Goal: Transaction & Acquisition: Subscribe to service/newsletter

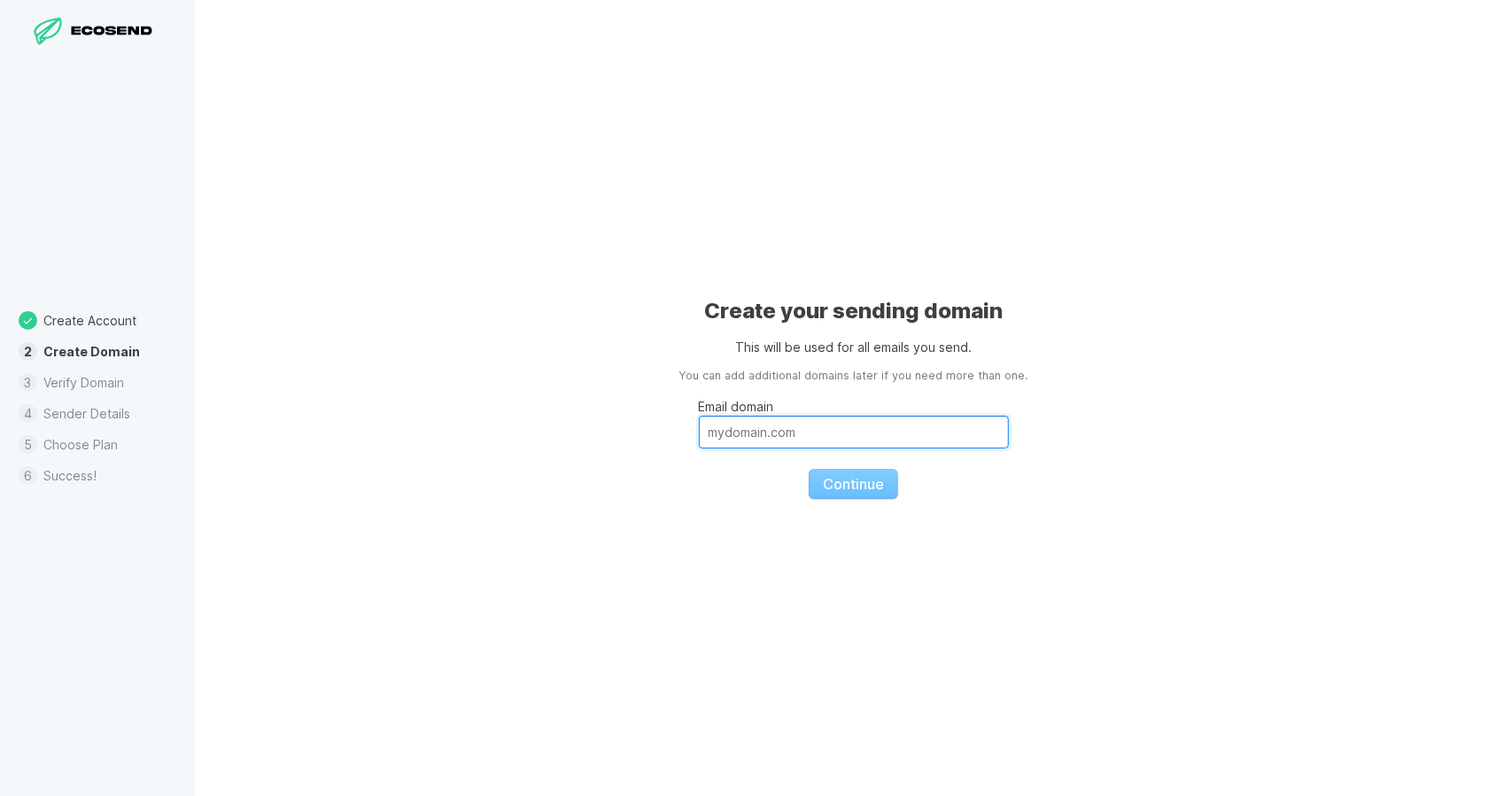
click at [807, 437] on input "Email domain" at bounding box center [854, 432] width 310 height 33
drag, startPoint x: 276, startPoint y: 377, endPoint x: 332, endPoint y: 385, distance: 56.6
click at [277, 377] on div "Create your sending domain This will be used for all emails you send. You can a…" at bounding box center [853, 398] width 1317 height 796
click at [739, 428] on input "Email domain" at bounding box center [854, 432] width 310 height 33
paste input "[DOMAIN_NAME]"
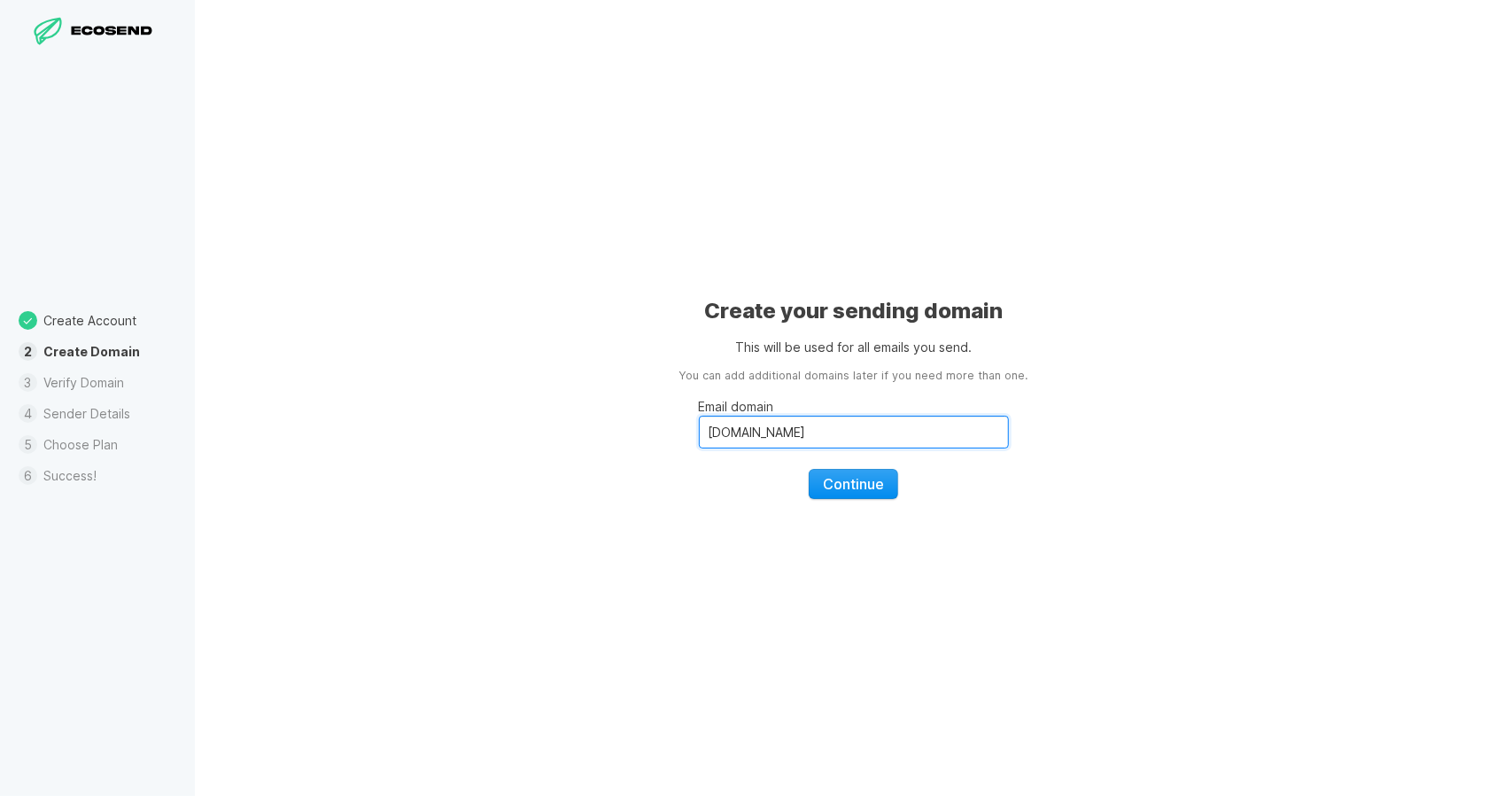
type input "[DOMAIN_NAME]"
click at [855, 484] on span "Continue" at bounding box center [853, 483] width 61 height 17
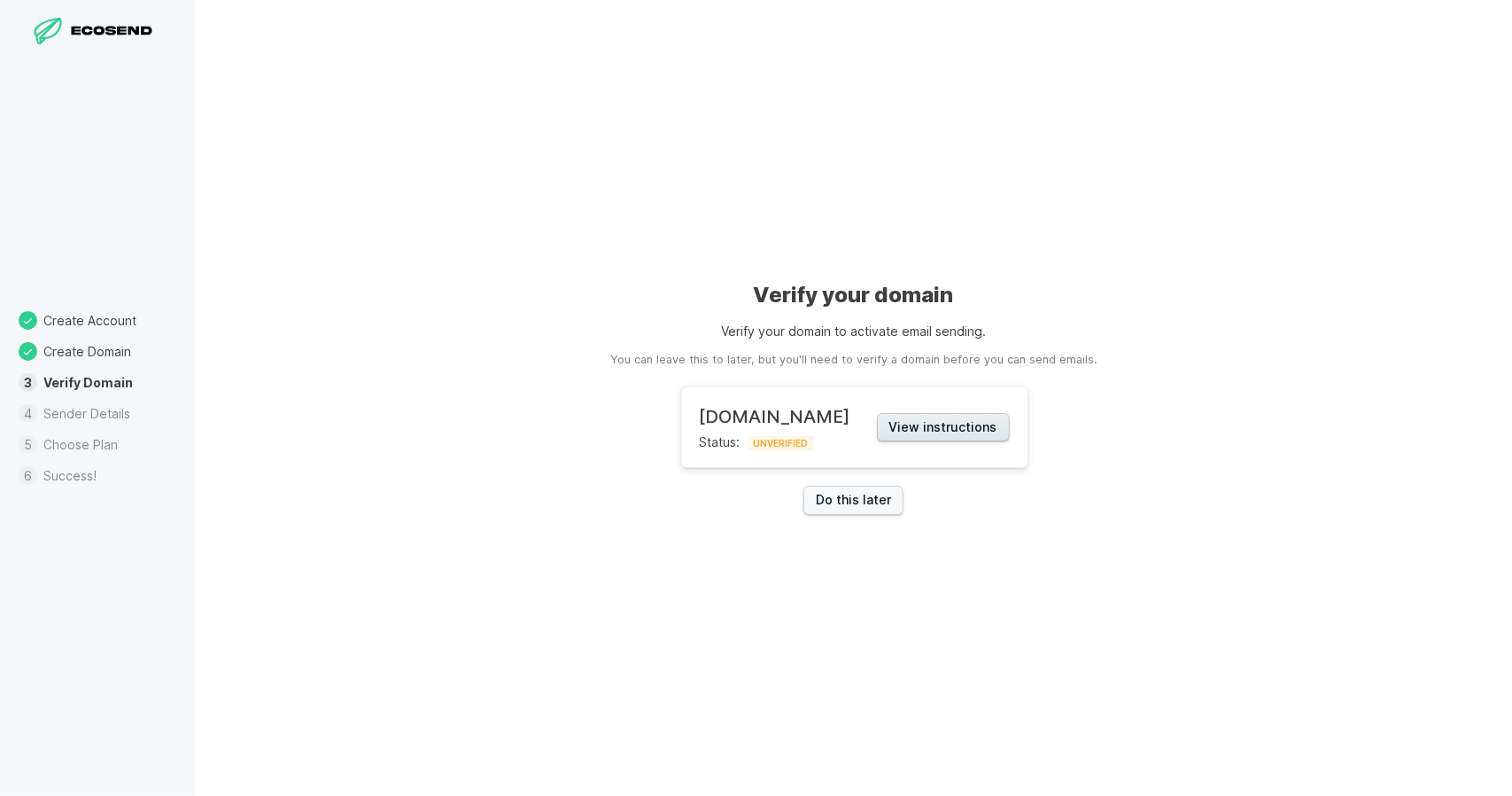
click at [976, 419] on button "View instructions" at bounding box center [943, 428] width 133 height 29
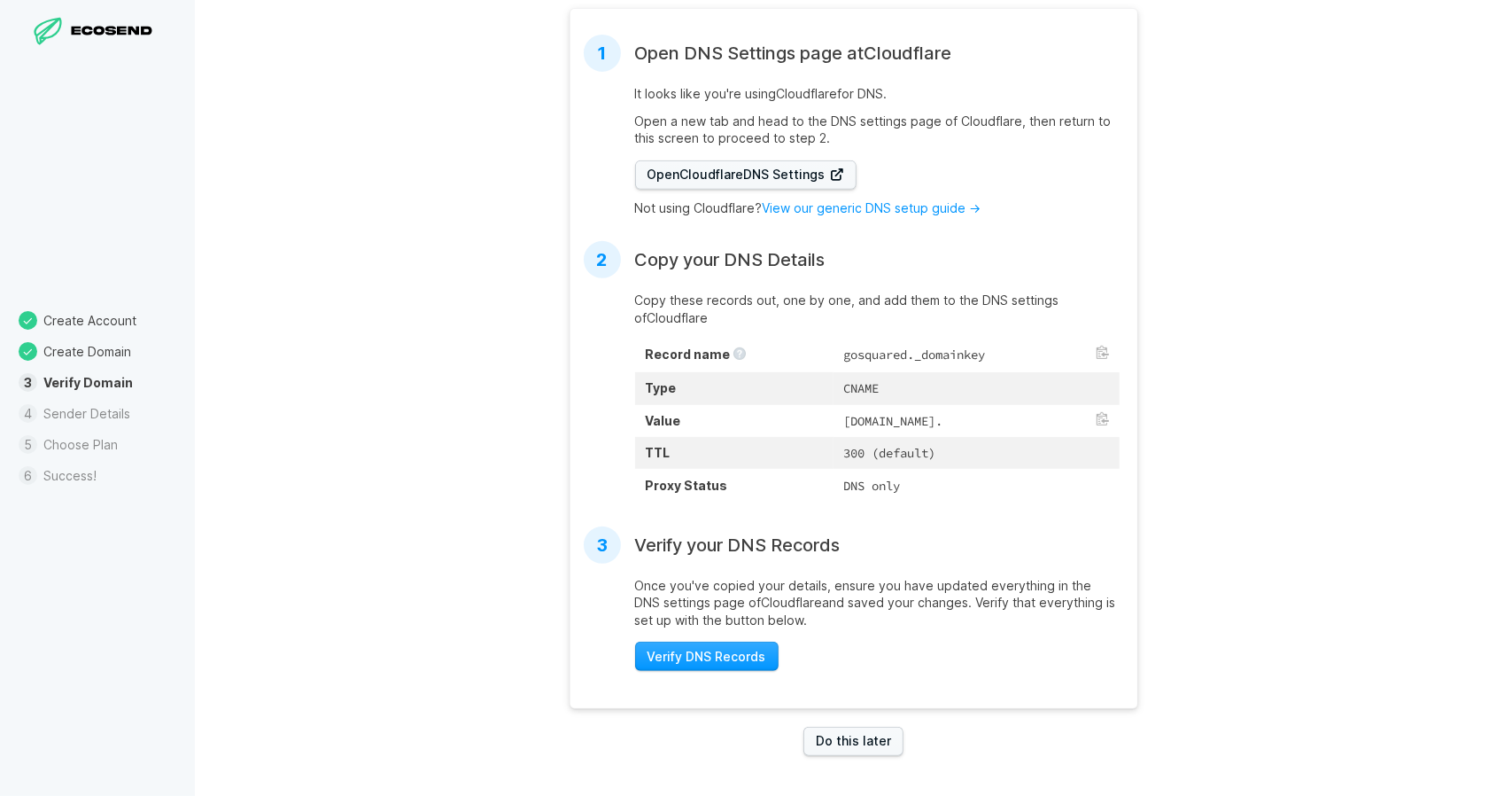
scroll to position [427, 0]
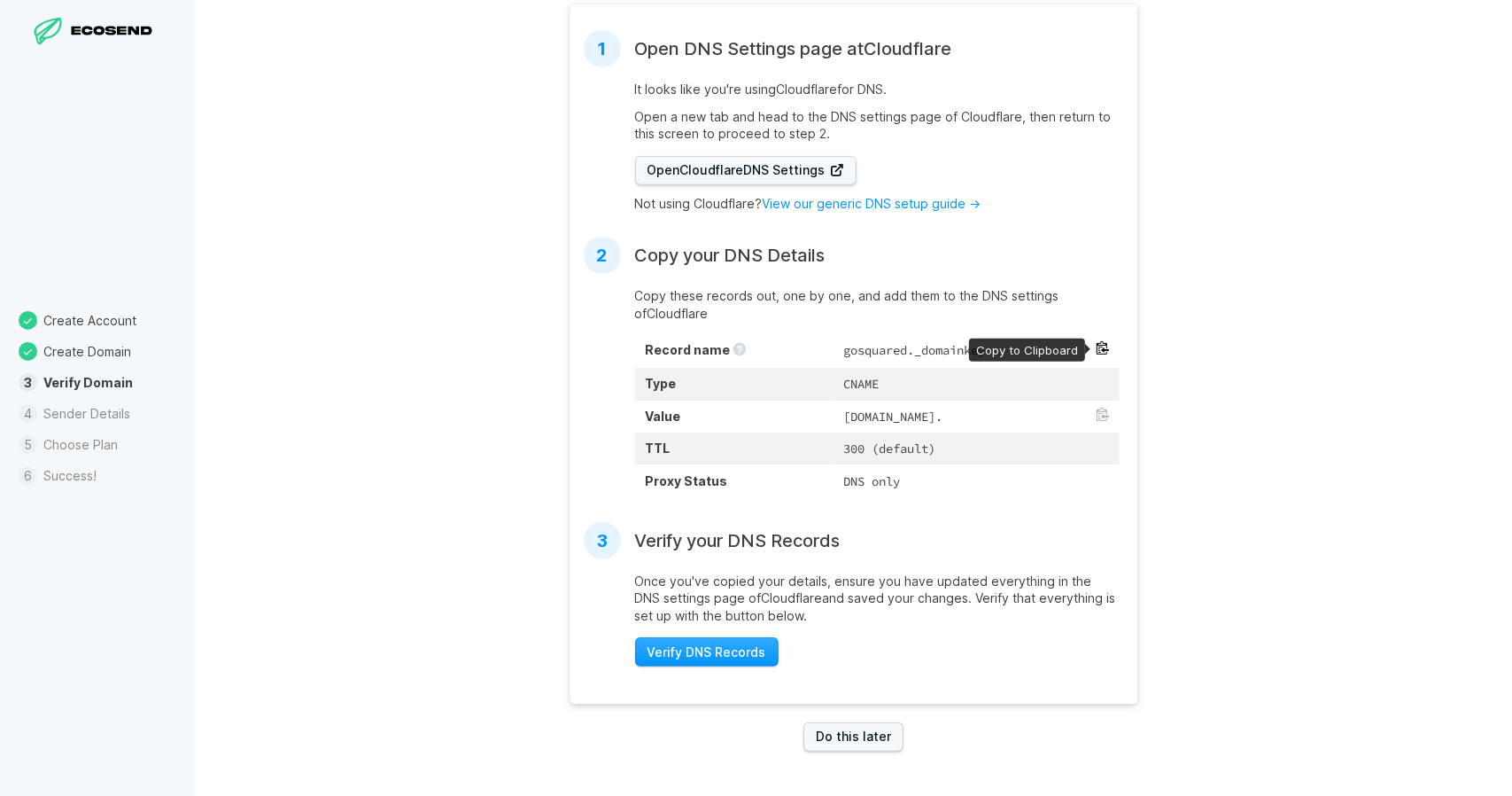
click at [1096, 341] on button at bounding box center [1103, 348] width 15 height 15
drag, startPoint x: 895, startPoint y: 419, endPoint x: 756, endPoint y: 409, distance: 139.4
click at [834, 409] on td "[DOMAIN_NAME]." at bounding box center [976, 416] width 285 height 32
copy td "[DOMAIN_NAME]."
click at [711, 649] on span "Verify DNS Records" at bounding box center [707, 652] width 118 height 17
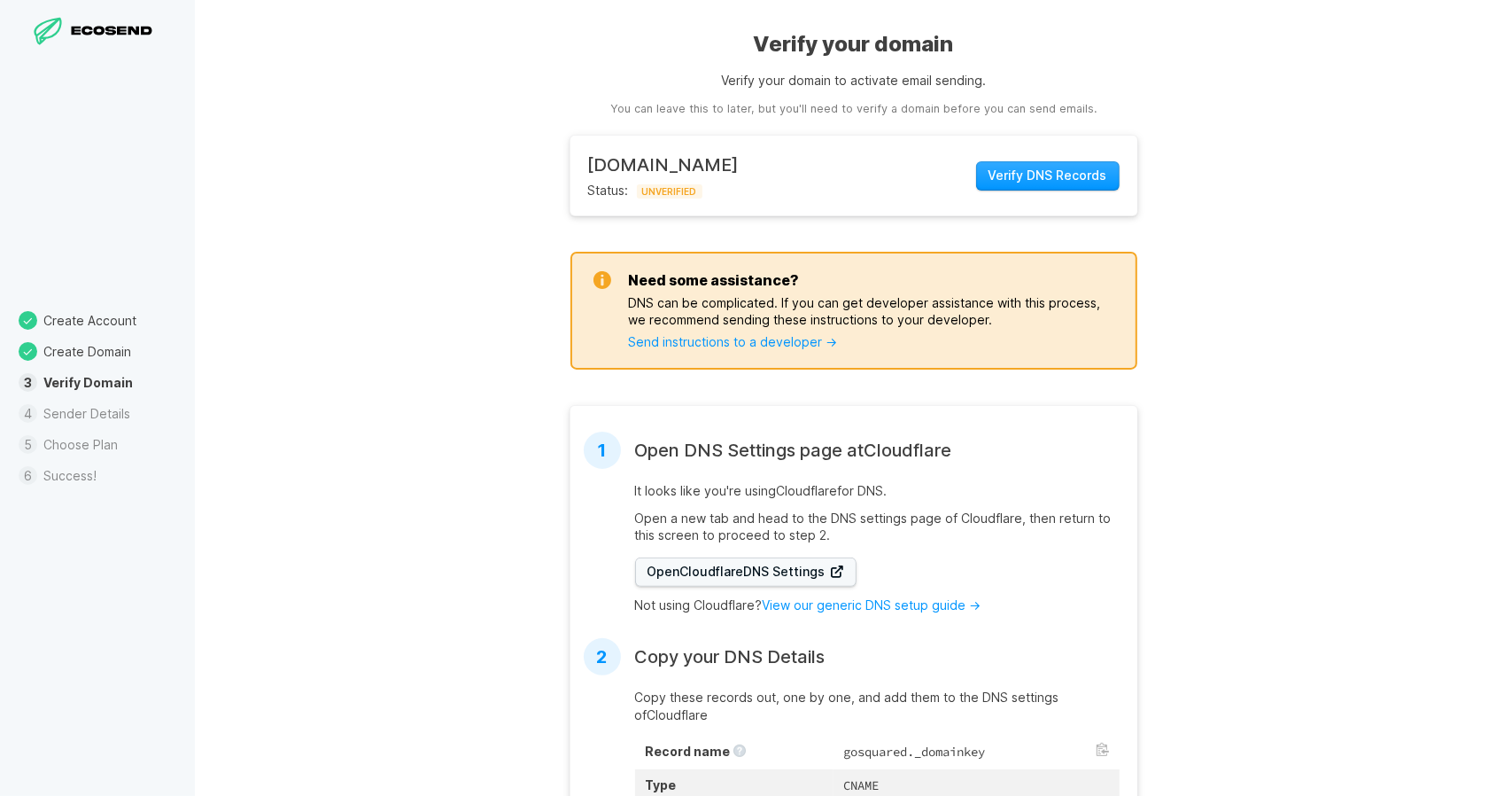
scroll to position [0, 0]
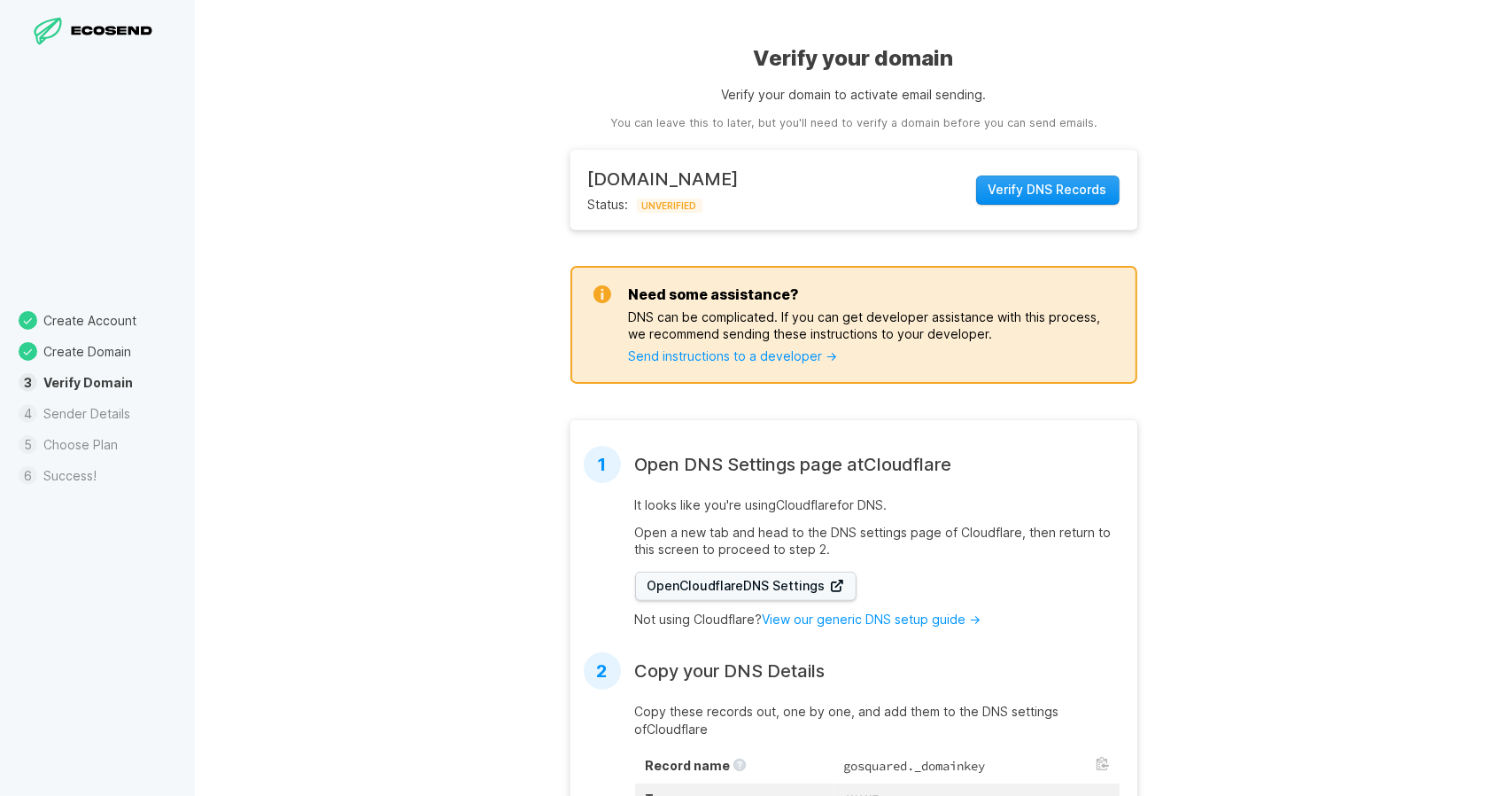
click at [1032, 188] on span "Verify DNS Records" at bounding box center [1048, 189] width 118 height 17
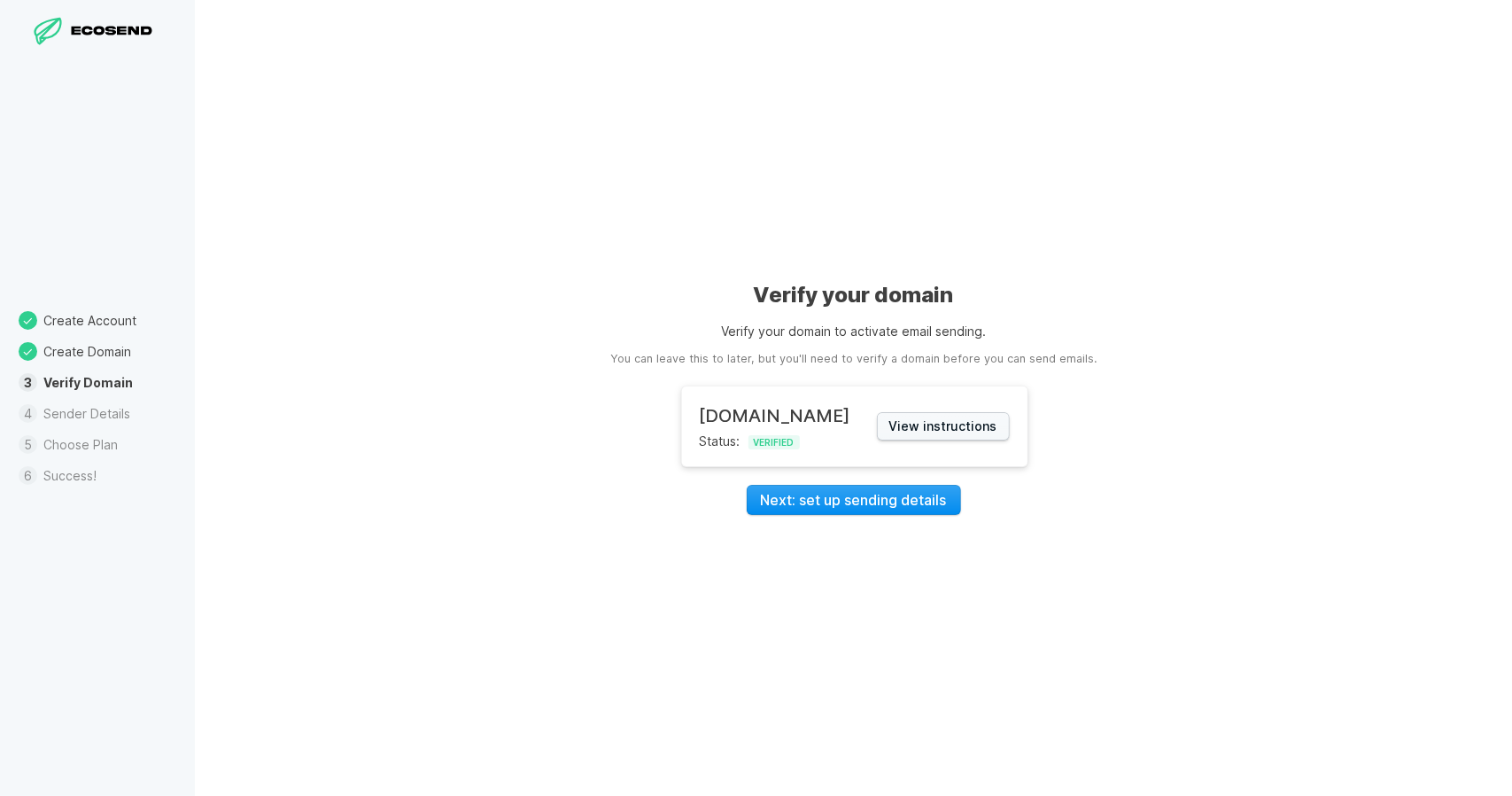
click at [815, 500] on link "Next: set up sending details" at bounding box center [853, 500] width 214 height 30
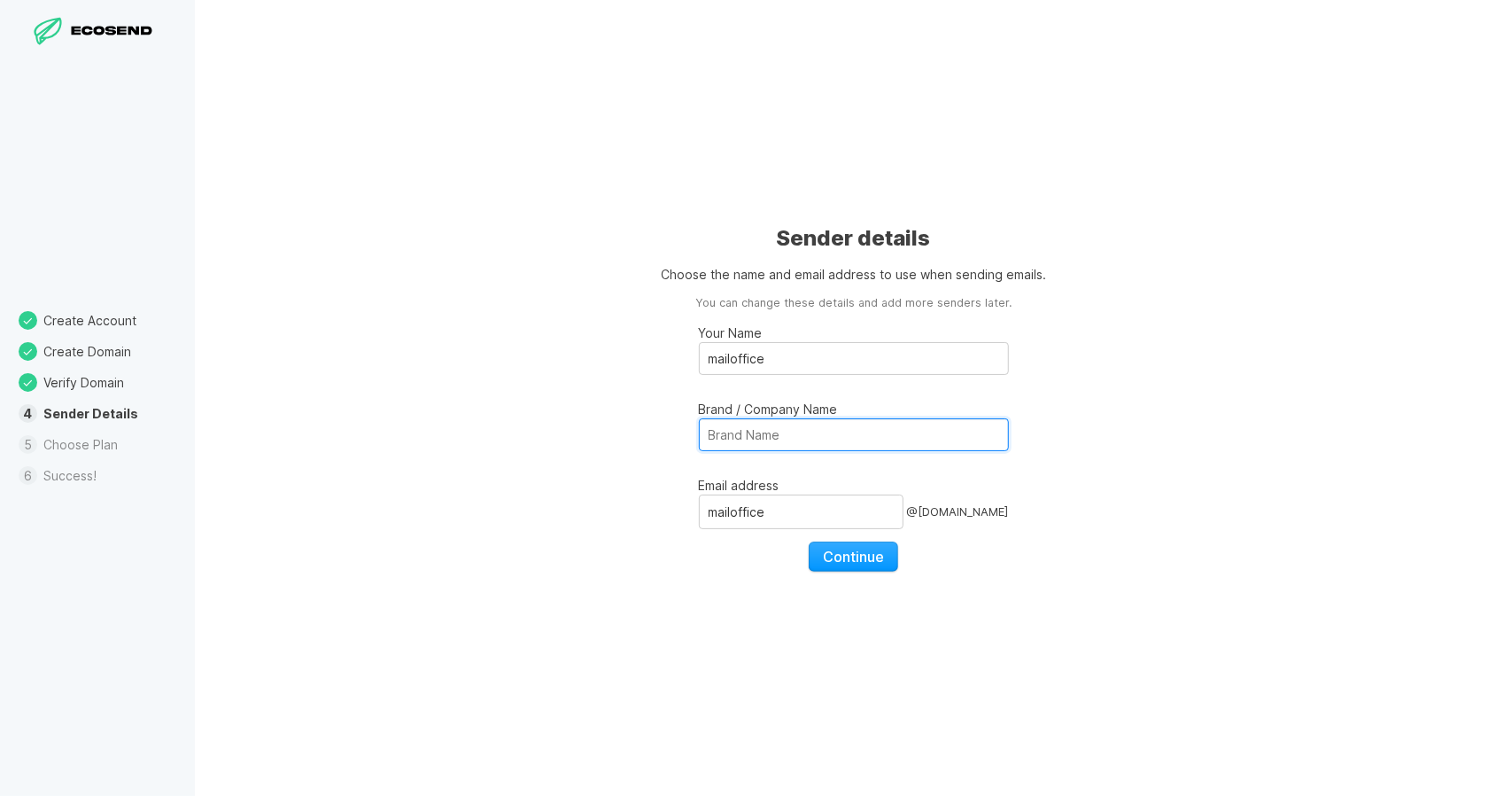
click at [721, 435] on input "Brand / Company Name" at bounding box center [854, 435] width 310 height 33
type input "Bitpanda"
click at [781, 522] on input "mailoffice" at bounding box center [801, 511] width 205 height 34
type input "bitpanda"
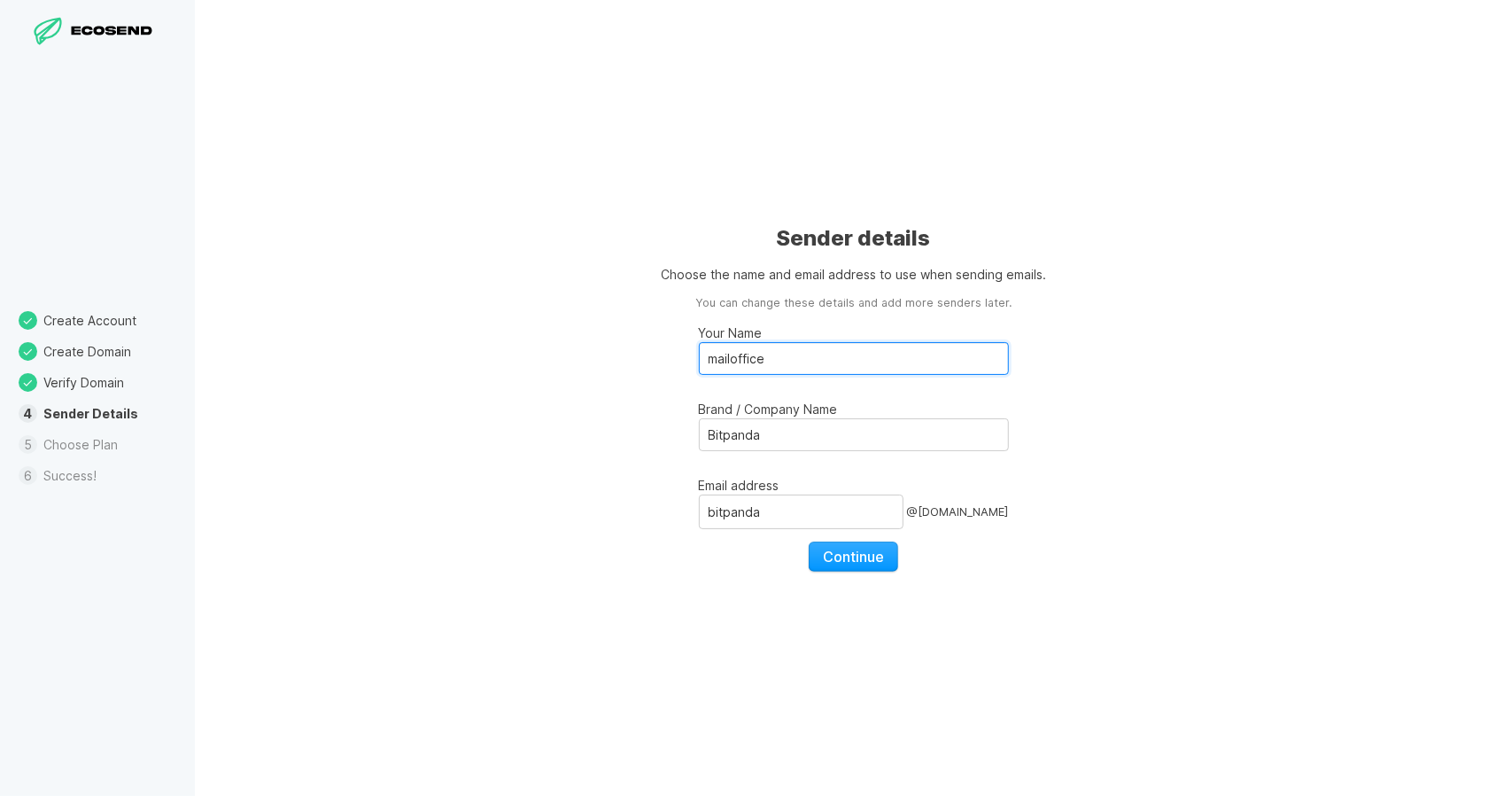
click at [767, 356] on input "mailoffice" at bounding box center [854, 358] width 310 height 33
type input "Bitpanda"
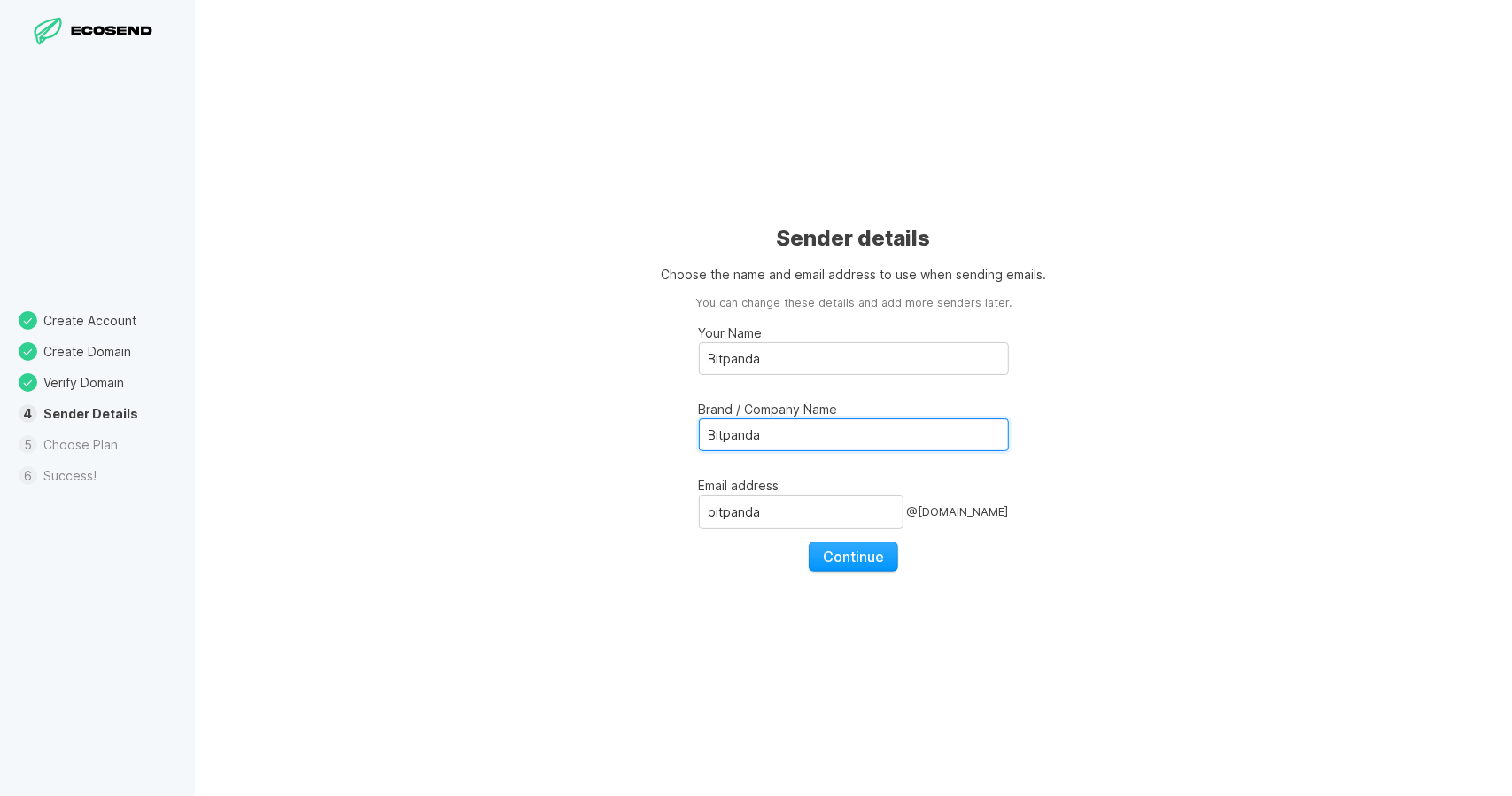
click at [814, 437] on input "Bitpanda" at bounding box center [854, 435] width 310 height 33
type input "Bitpanda Company"
click at [839, 555] on span "Continue" at bounding box center [853, 556] width 61 height 17
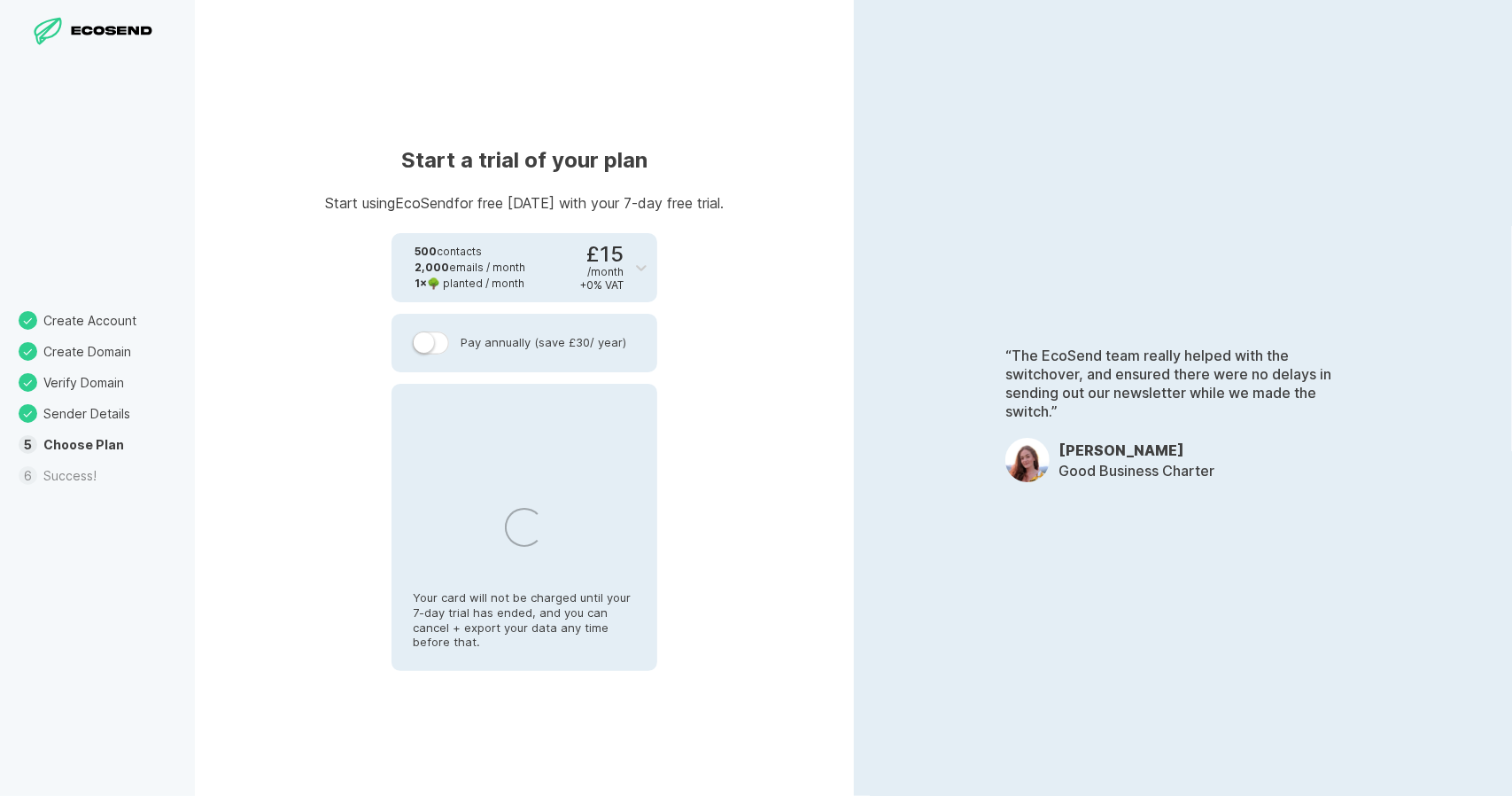
select select "AT"
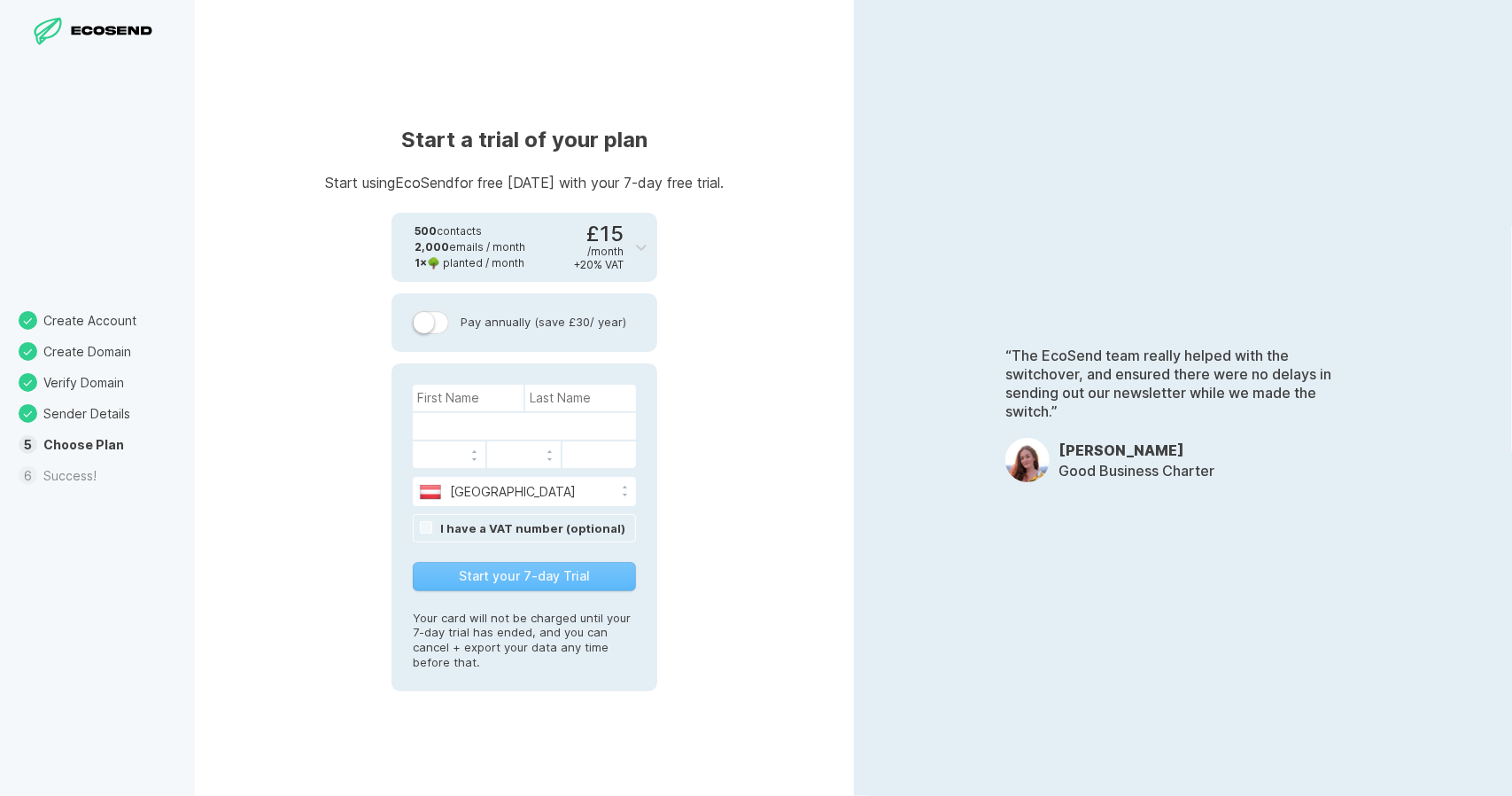
click at [436, 443] on div at bounding box center [449, 454] width 74 height 26
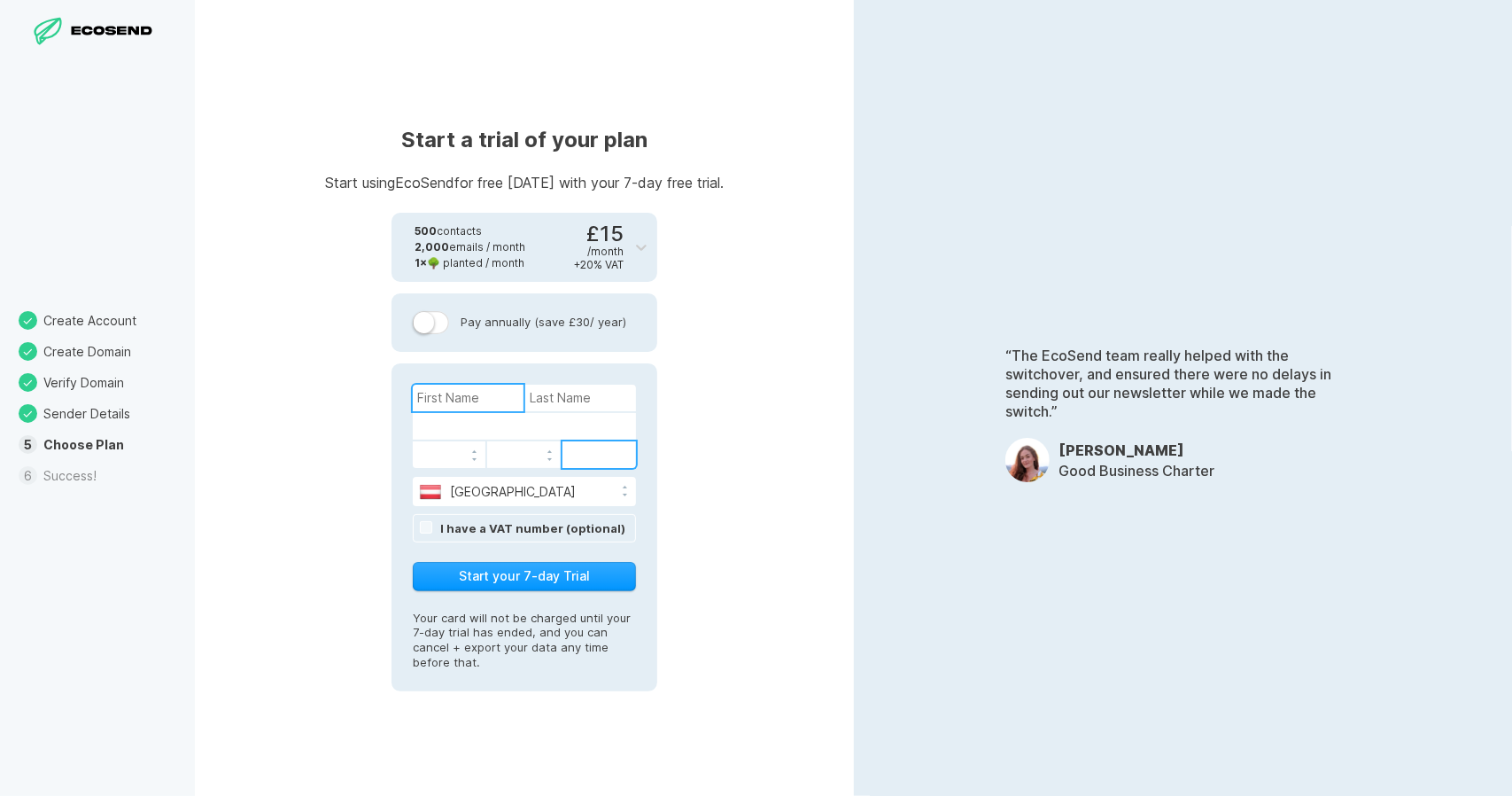
click at [483, 399] on input at bounding box center [468, 398] width 110 height 26
type input "[PERSON_NAME]"
type input "dilan"
click at [696, 412] on div "Start a trial of your plan Start using EcoSend for free [DATE] with your 7-day …" at bounding box center [524, 398] width 659 height 796
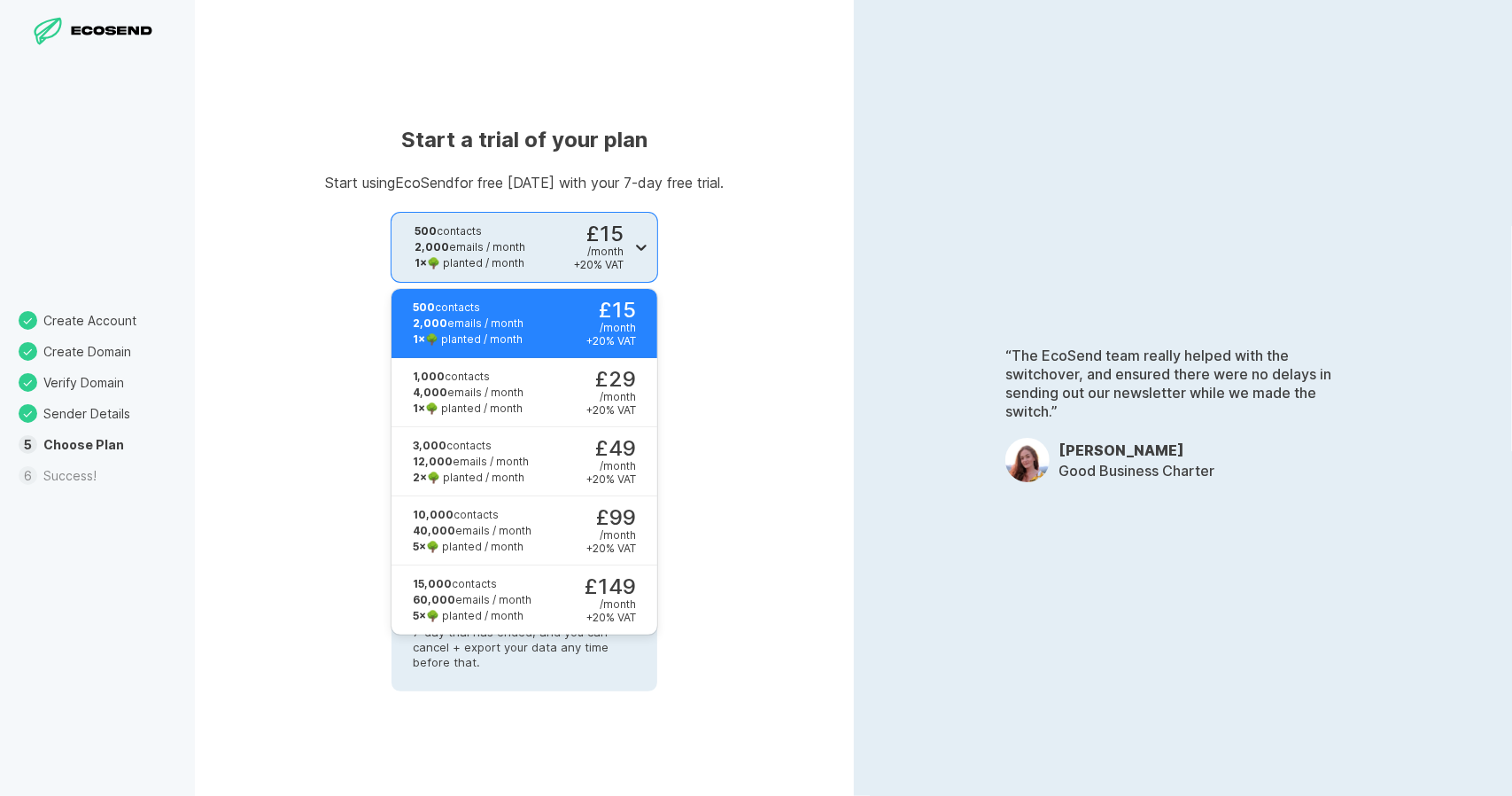
click at [638, 250] on icon at bounding box center [641, 246] width 17 height 17
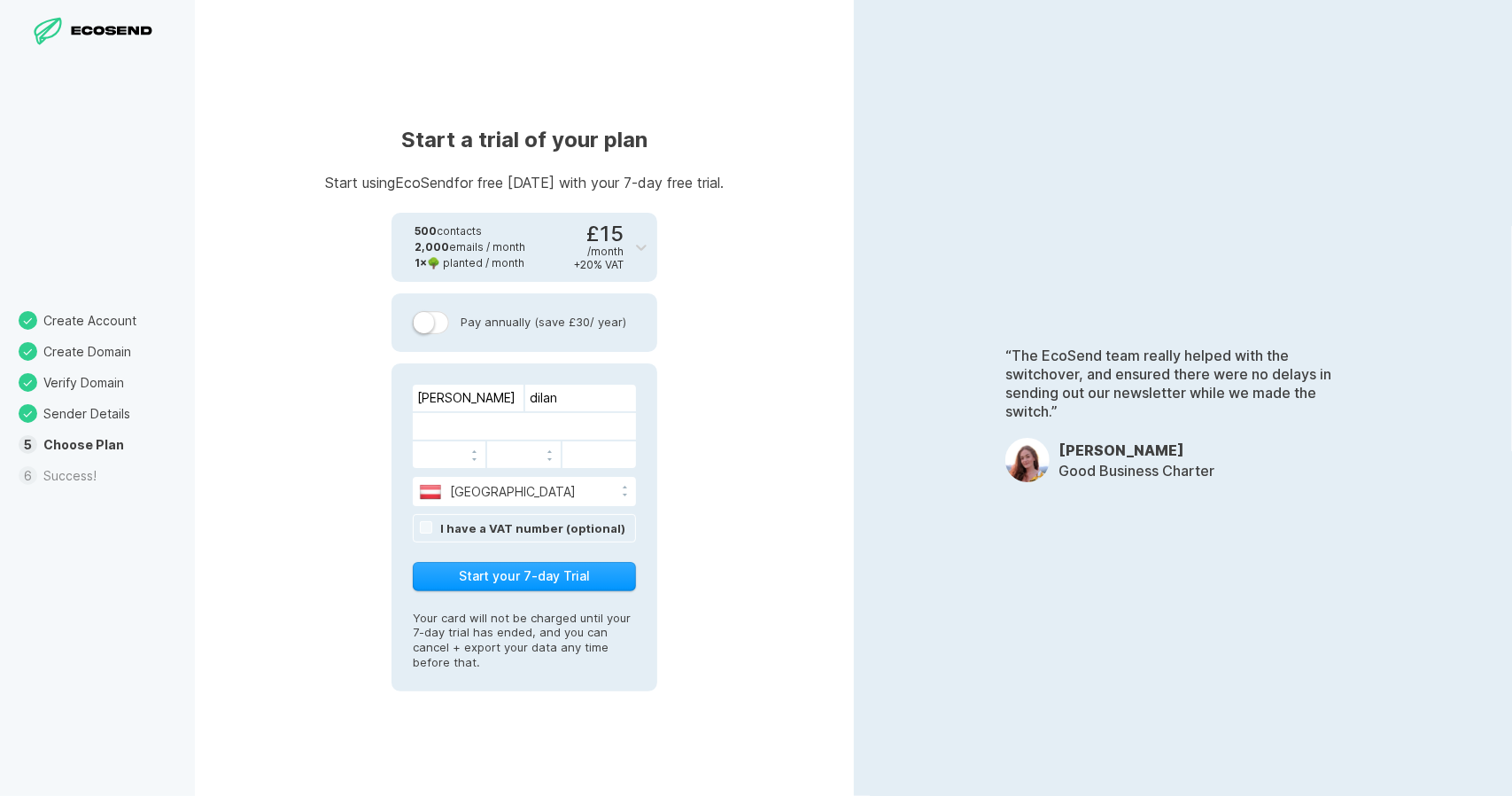
click at [756, 238] on div "Start a trial of your plan Start using EcoSend for free [DATE] with your 7-day …" at bounding box center [524, 398] width 659 height 796
click at [570, 572] on button "Start your 7-day Trial" at bounding box center [524, 576] width 223 height 29
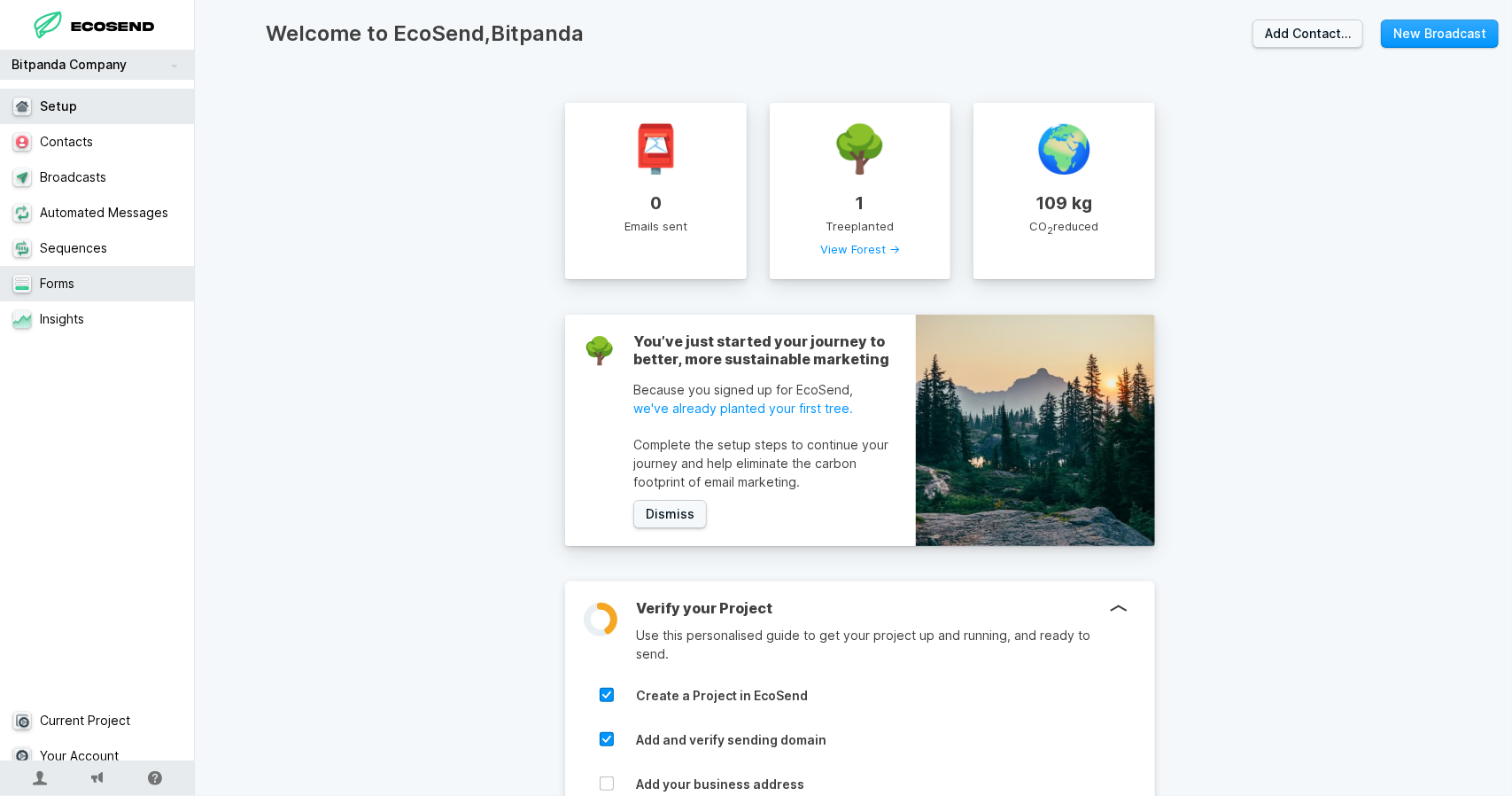
click at [94, 283] on link "Forms" at bounding box center [104, 284] width 208 height 36
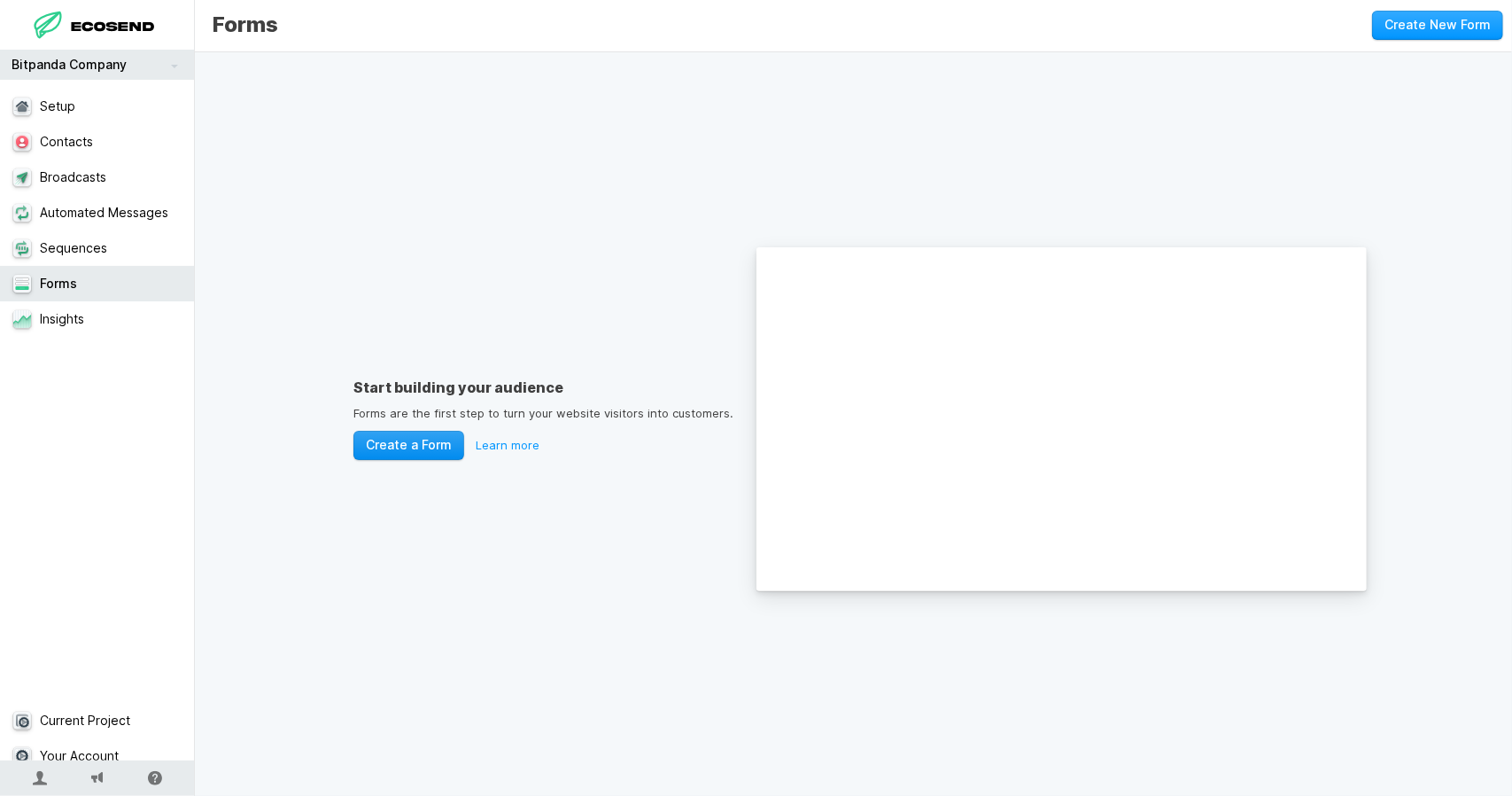
click at [426, 447] on button "Create a Form" at bounding box center [408, 445] width 110 height 29
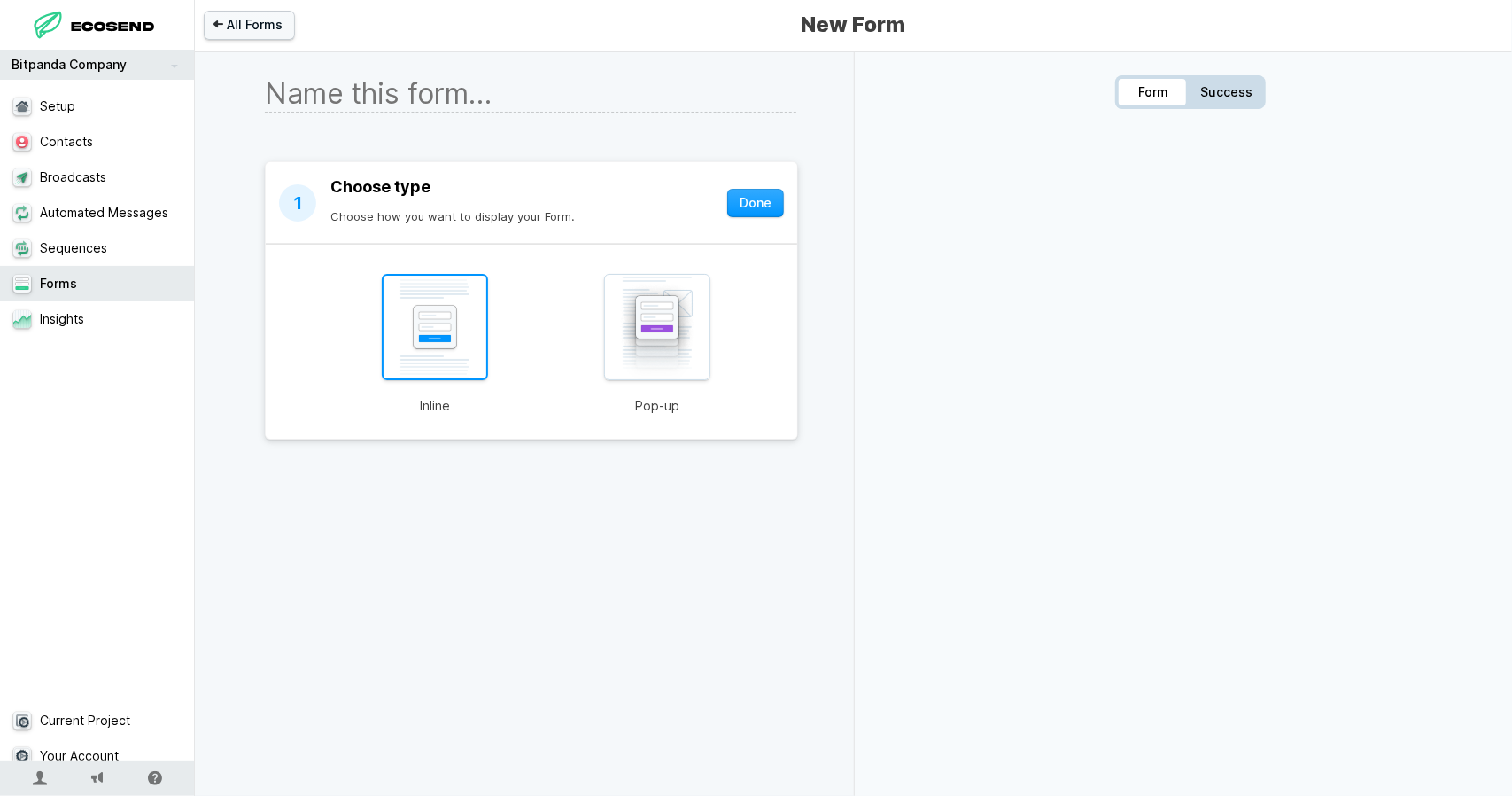
click at [458, 330] on img at bounding box center [435, 326] width 107 height 107
type input "Inline"
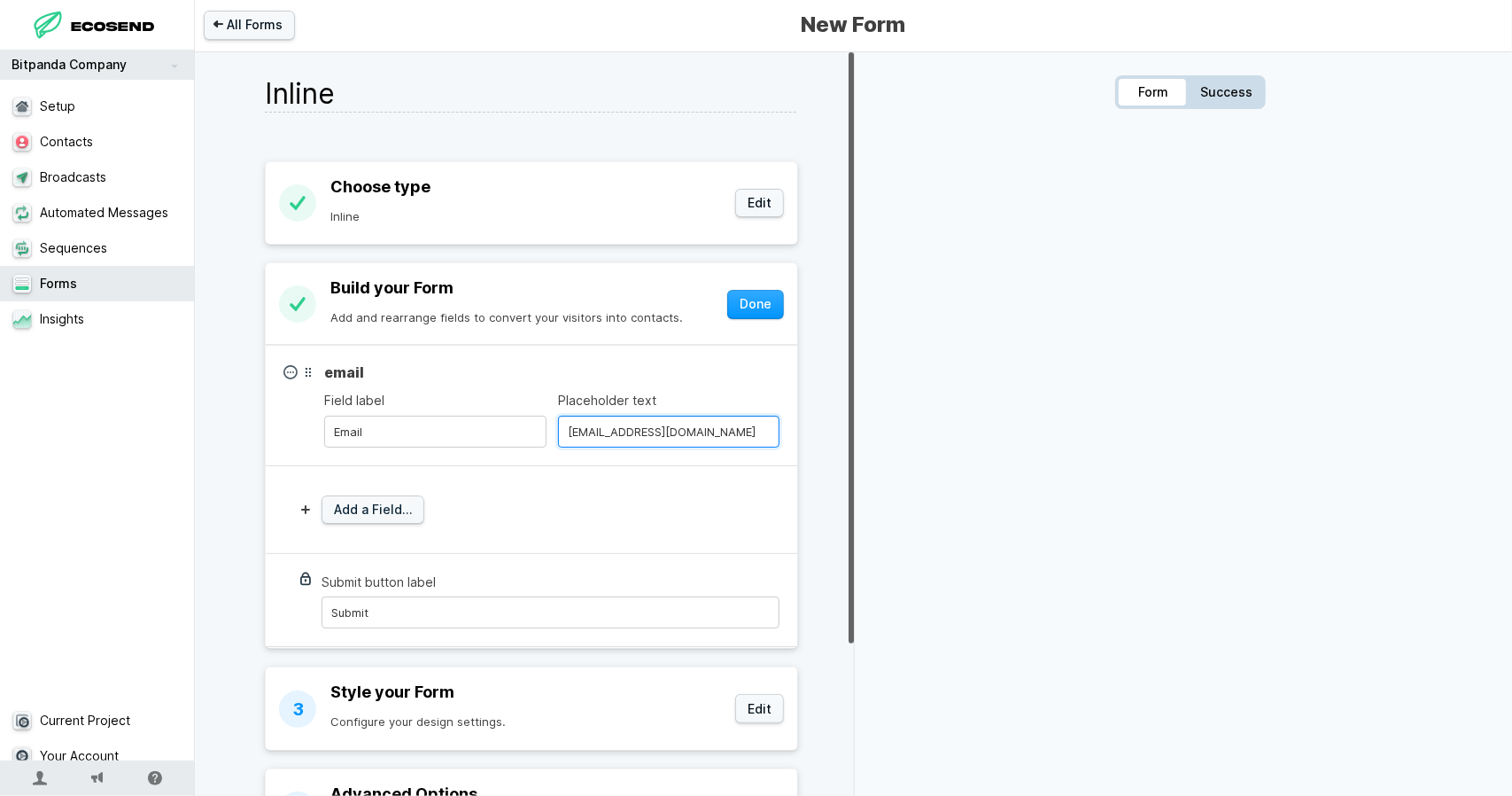
click at [603, 433] on input "[EMAIL_ADDRESS][DOMAIN_NAME]" at bounding box center [669, 431] width 222 height 32
click at [542, 366] on div "email" at bounding box center [552, 372] width 456 height 17
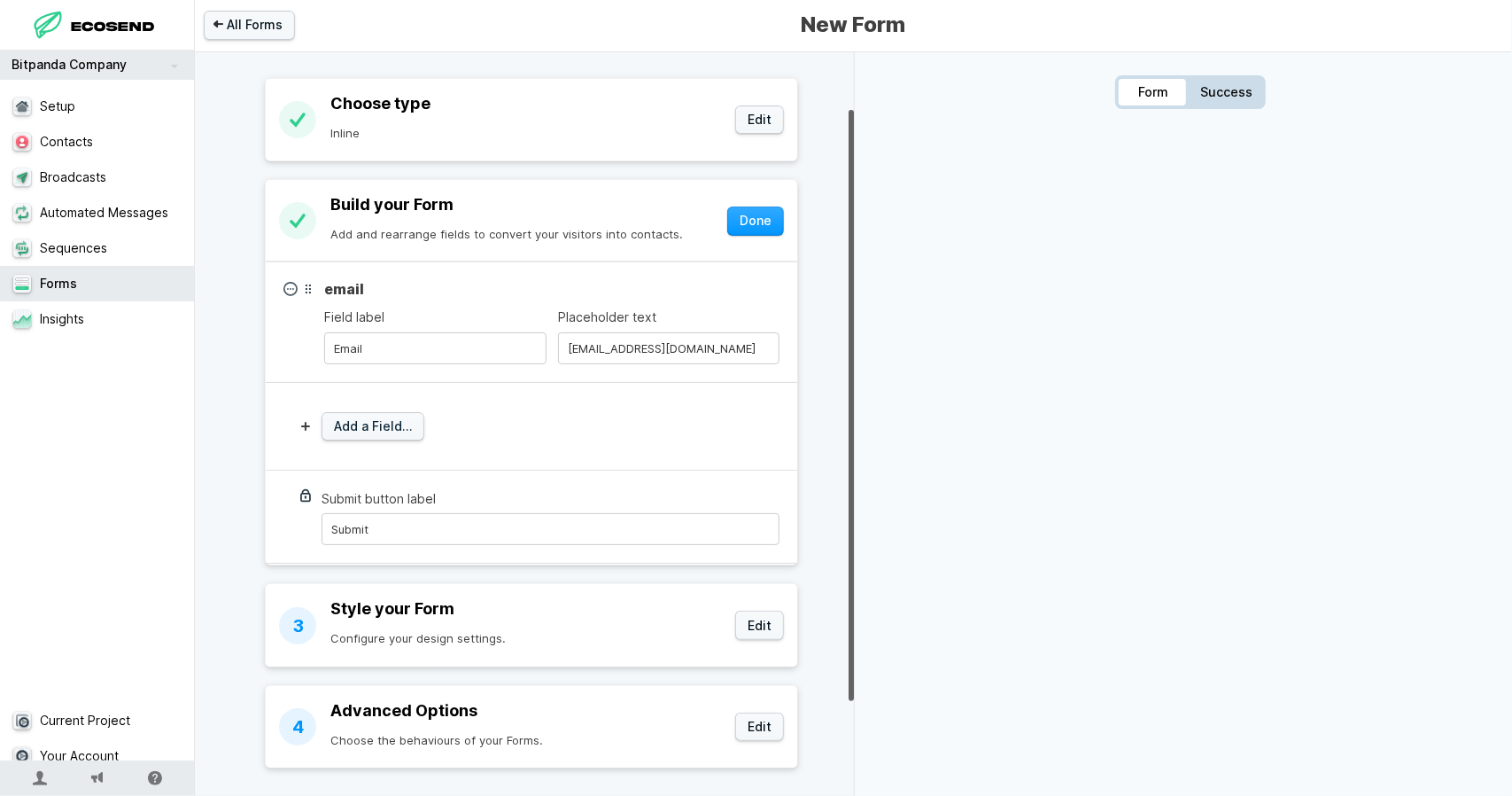
scroll to position [88, 0]
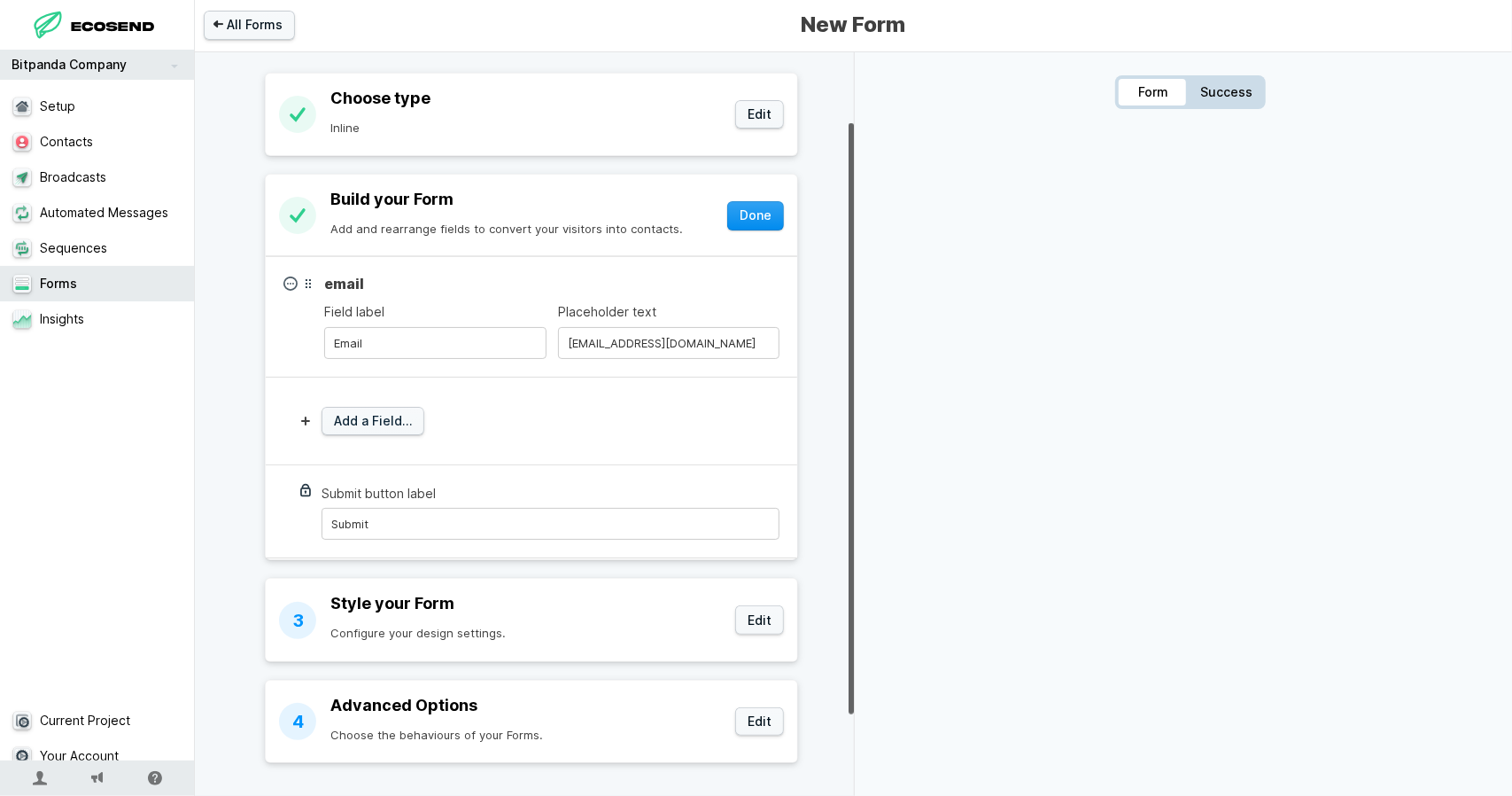
click at [753, 212] on button "Done" at bounding box center [756, 216] width 57 height 29
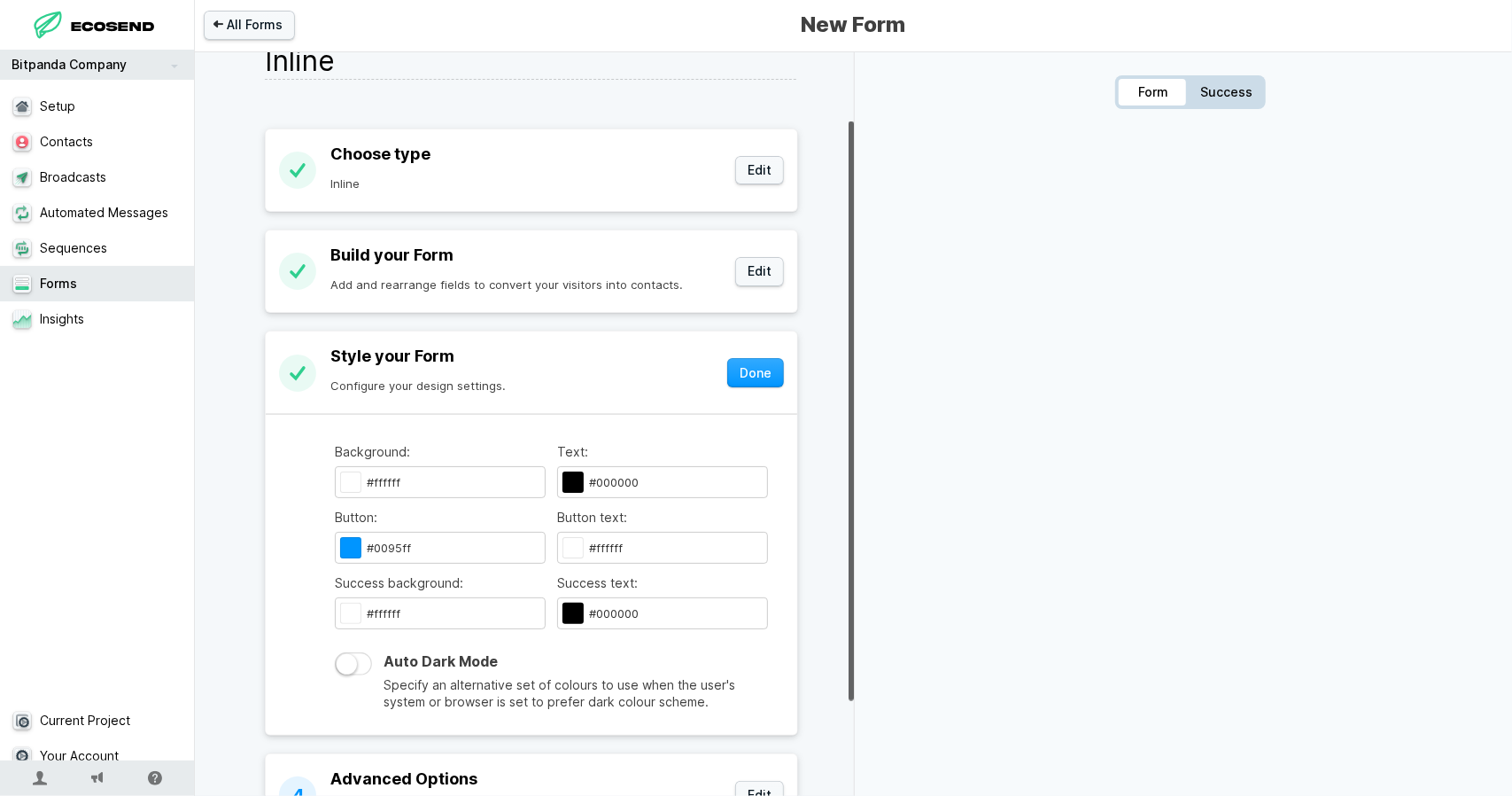
scroll to position [211, 0]
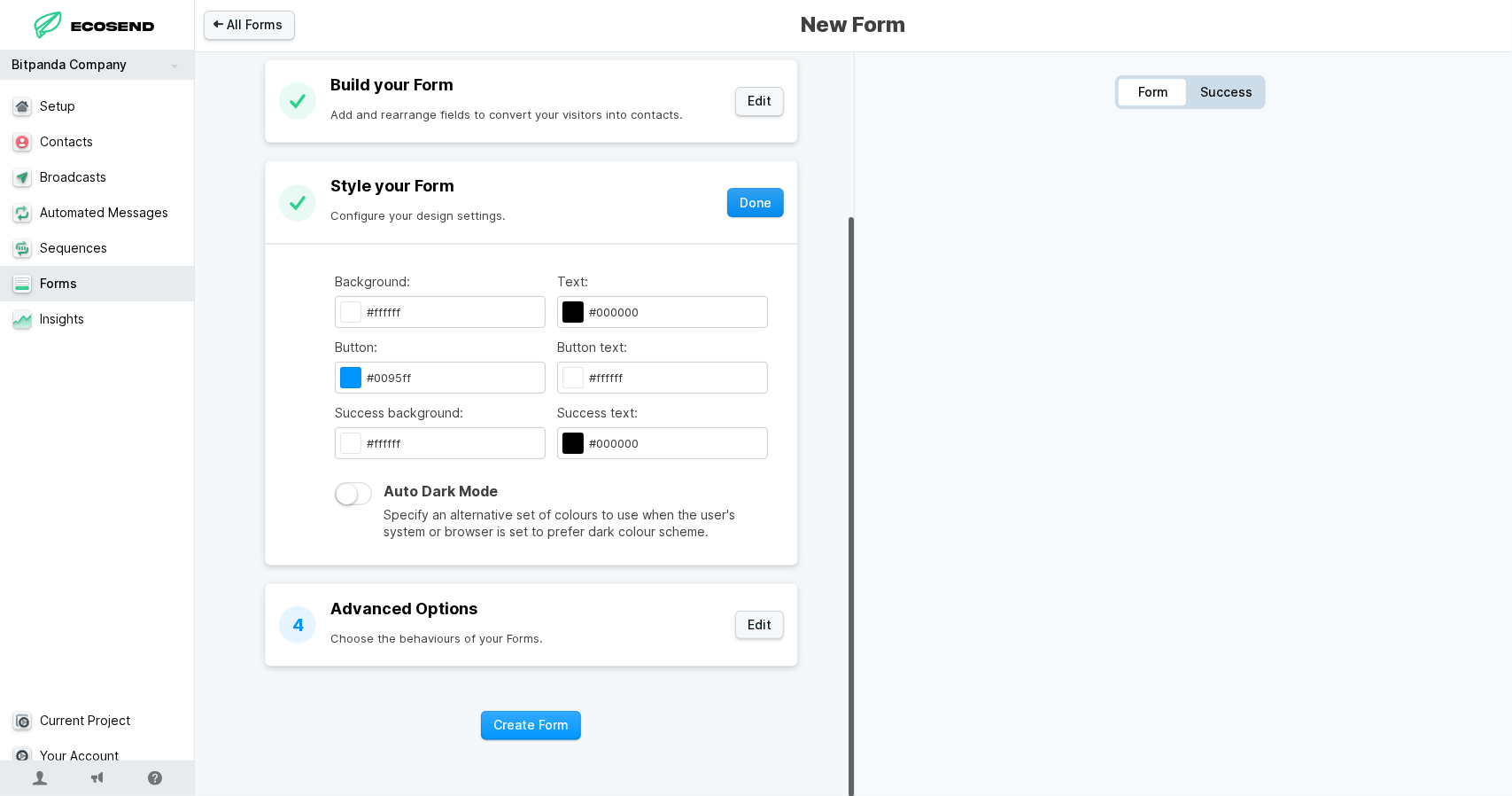
click at [746, 202] on button "Done" at bounding box center [756, 202] width 57 height 29
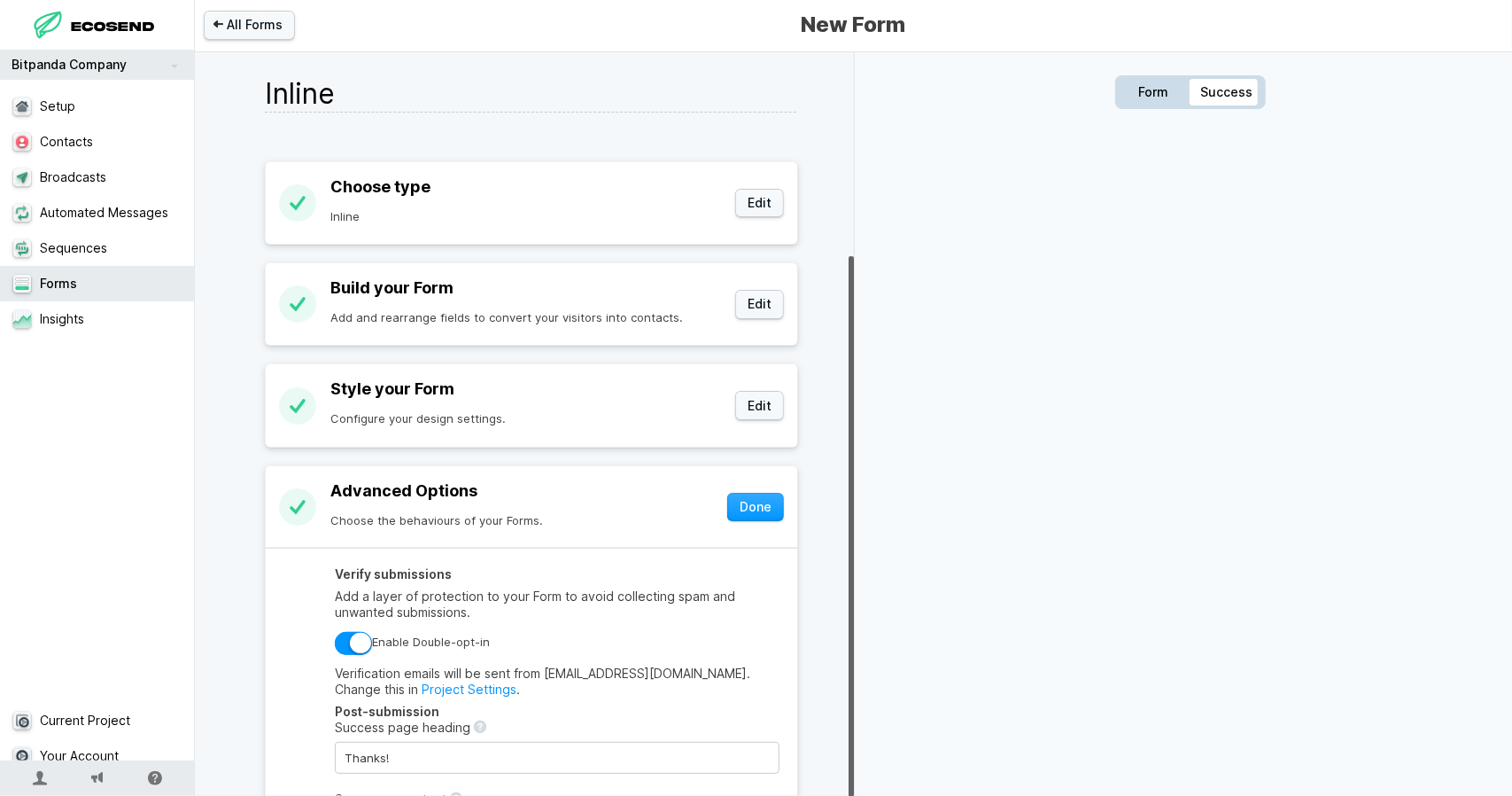
scroll to position [278, 0]
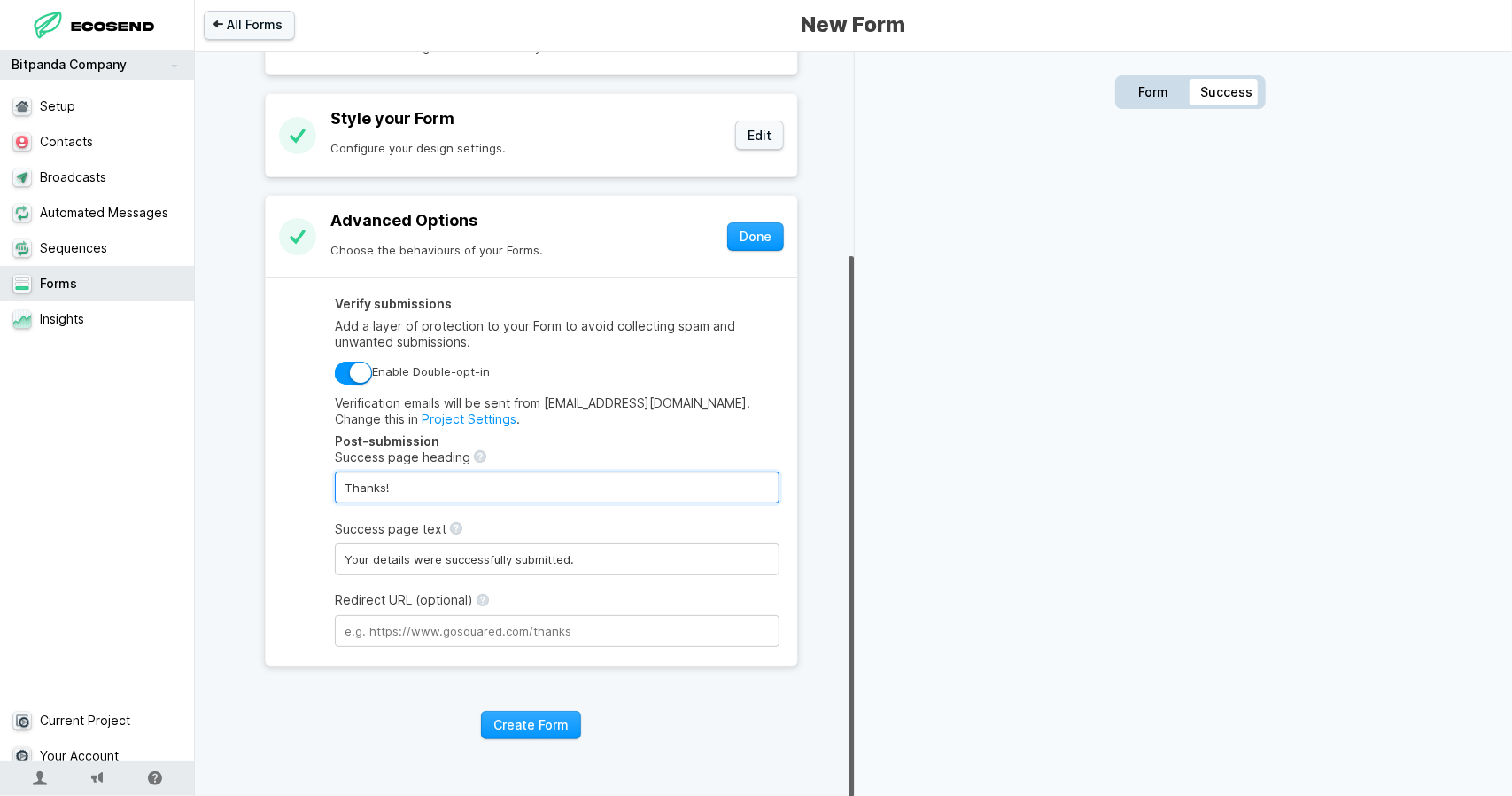
click at [404, 476] on input "Thanks!" at bounding box center [557, 487] width 445 height 32
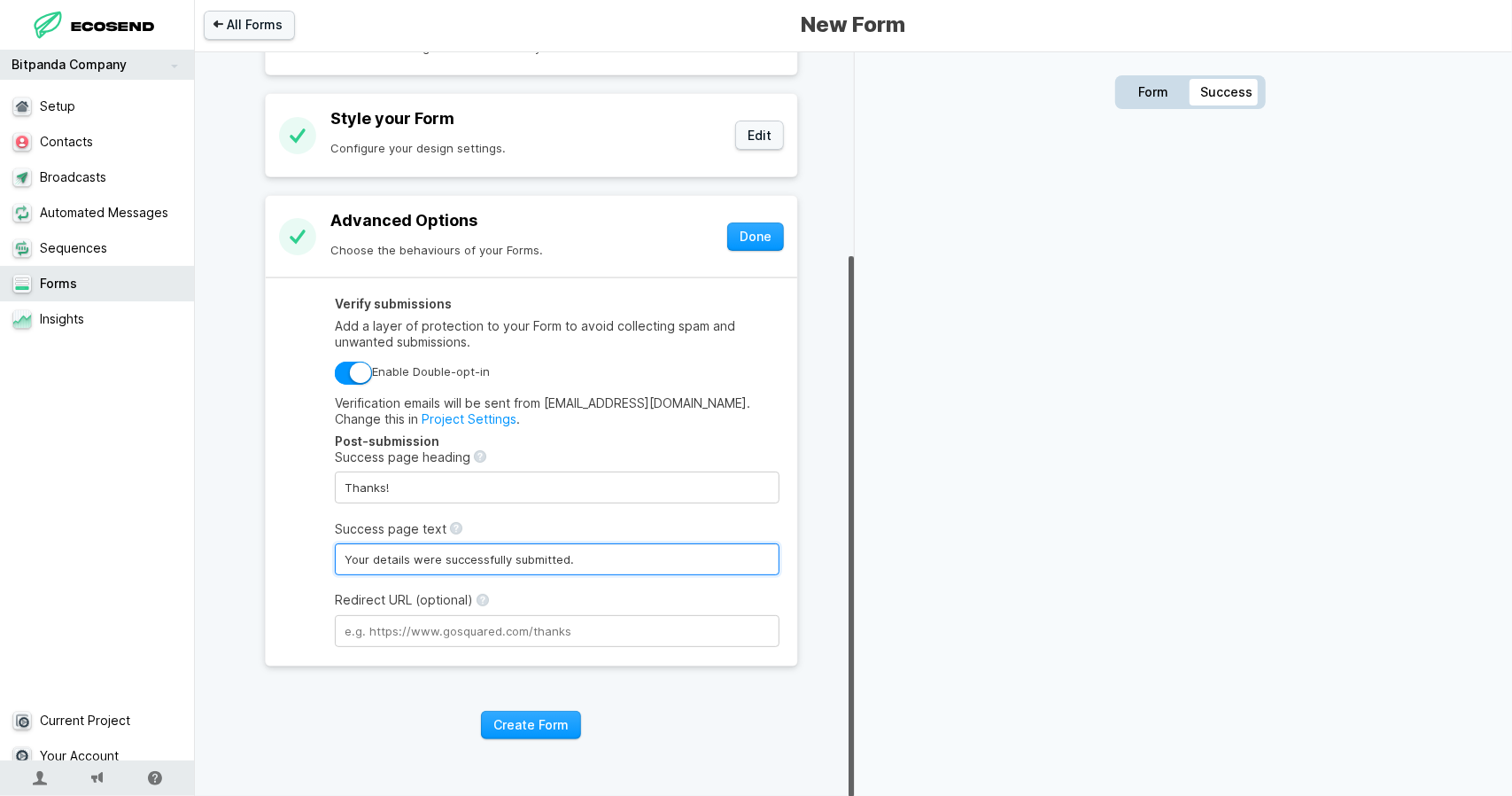
click at [415, 543] on input "Your details were successfully submitted." at bounding box center [557, 559] width 445 height 32
click at [473, 602] on label "Redirect URL (optional)" at bounding box center [557, 618] width 445 height 54
click at [473, 615] on input "Redirect URL (optional)" at bounding box center [557, 631] width 445 height 32
click at [747, 229] on button "Done" at bounding box center [756, 237] width 57 height 29
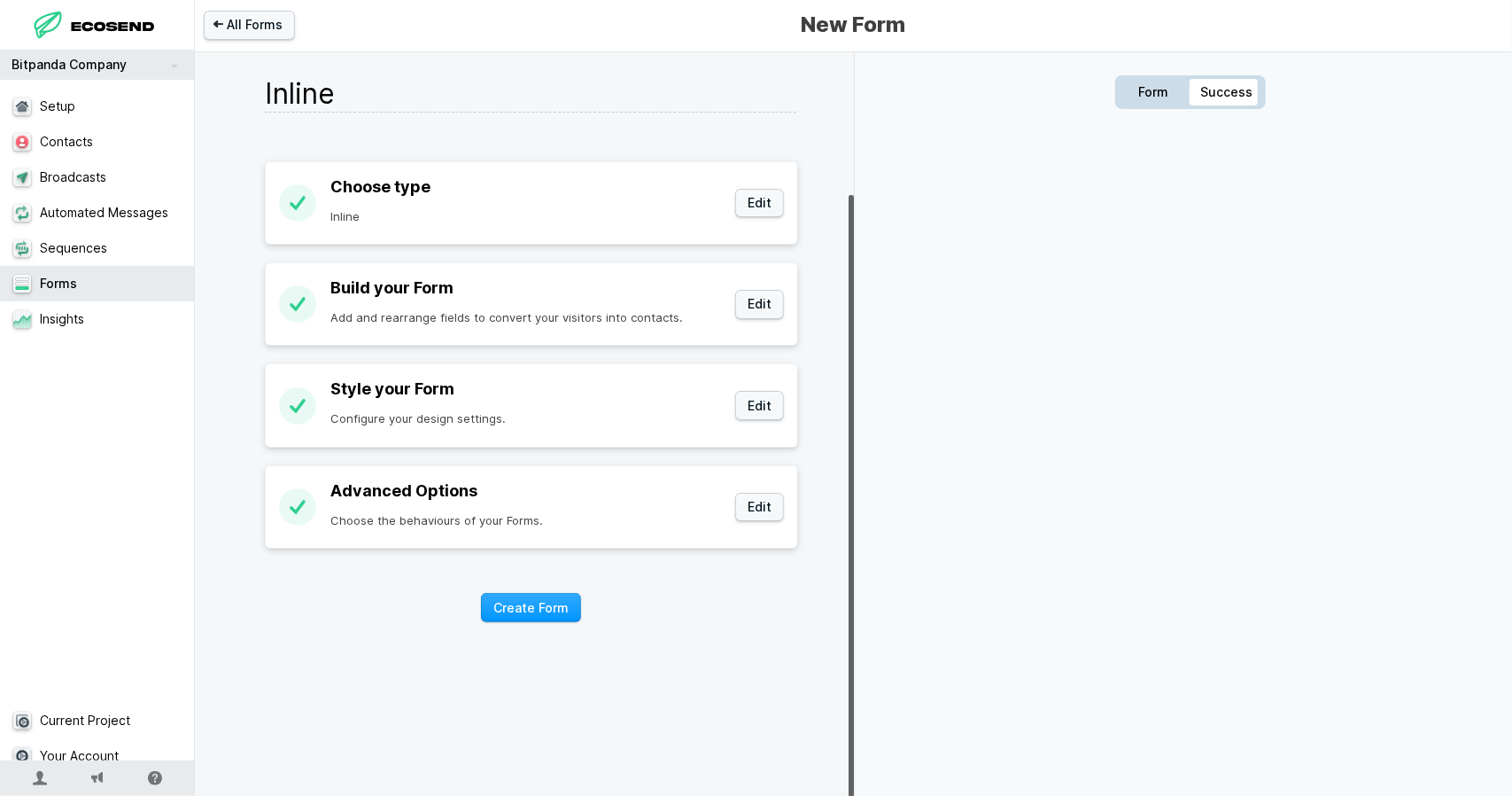
scroll to position [0, 0]
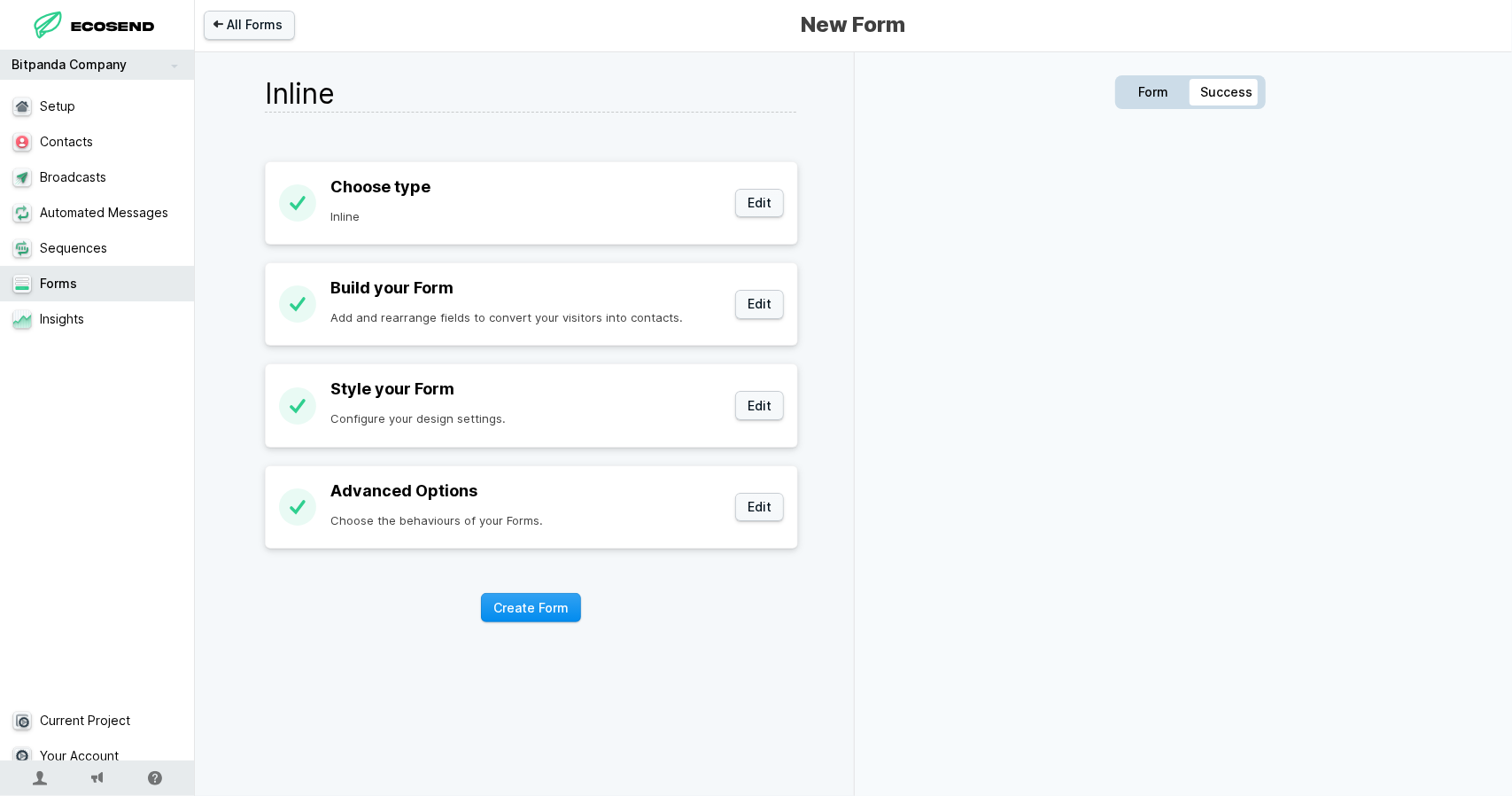
click at [533, 607] on button "Create Form" at bounding box center [531, 607] width 100 height 29
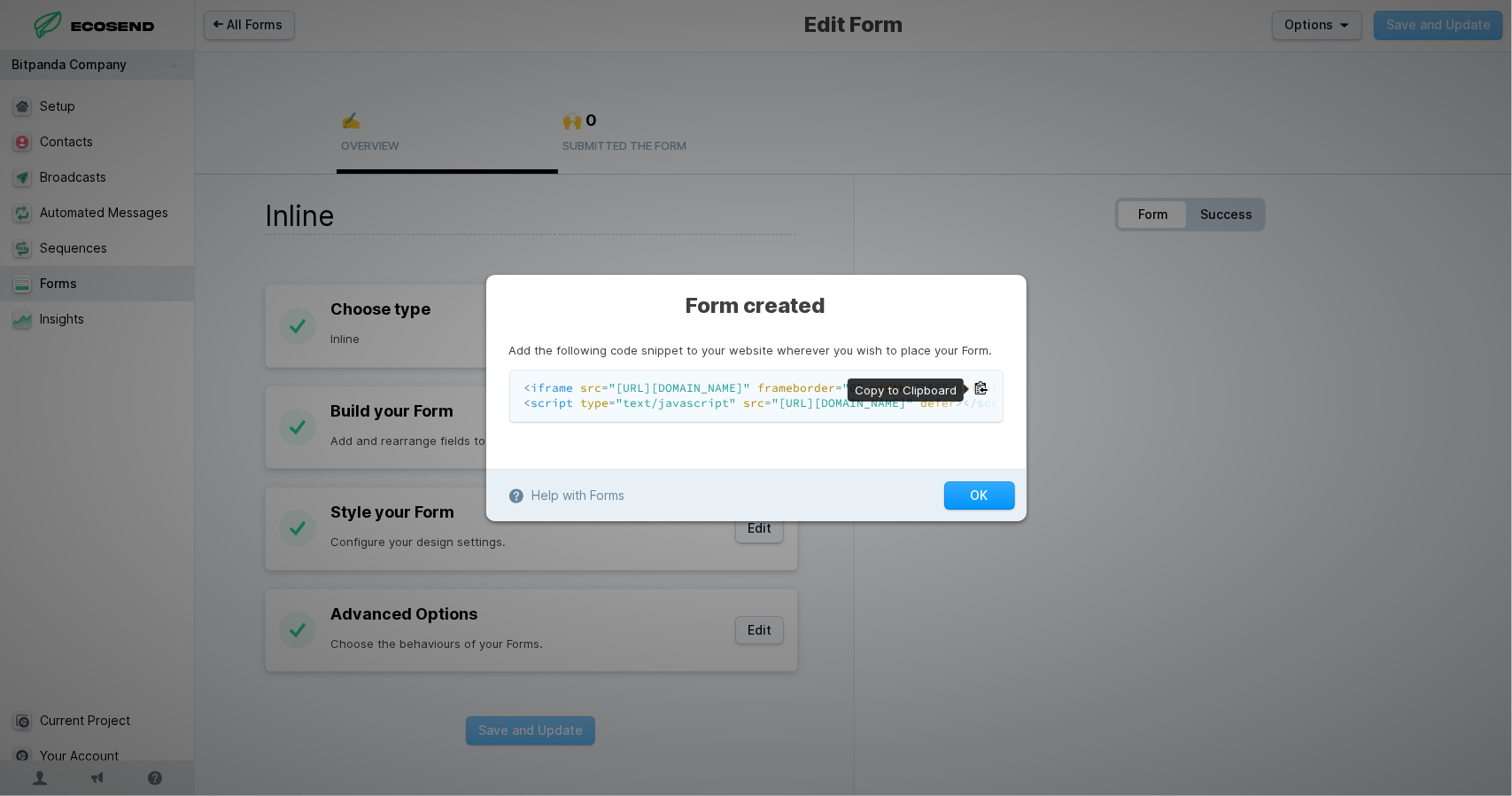
click at [981, 381] on button at bounding box center [982, 388] width 15 height 15
click at [957, 506] on button "OK" at bounding box center [980, 496] width 71 height 29
